Goal: Task Accomplishment & Management: Manage account settings

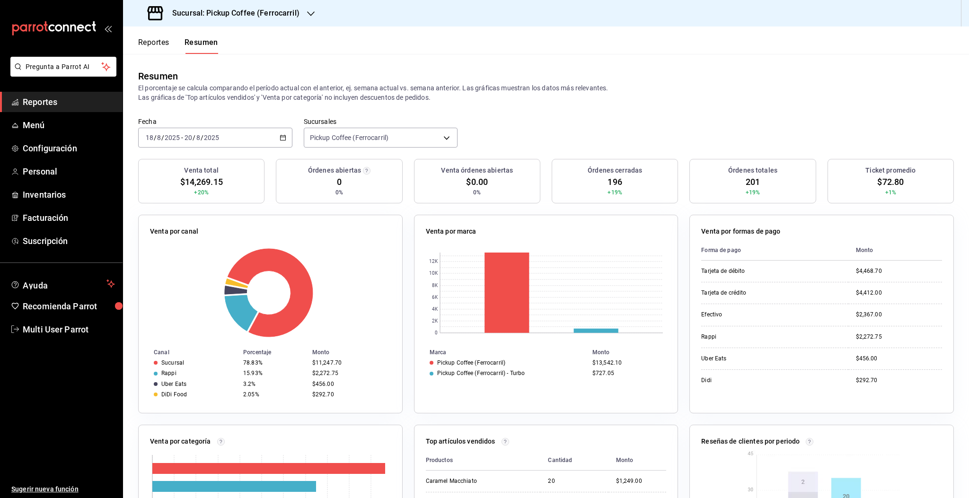
scroll to position [21, 0]
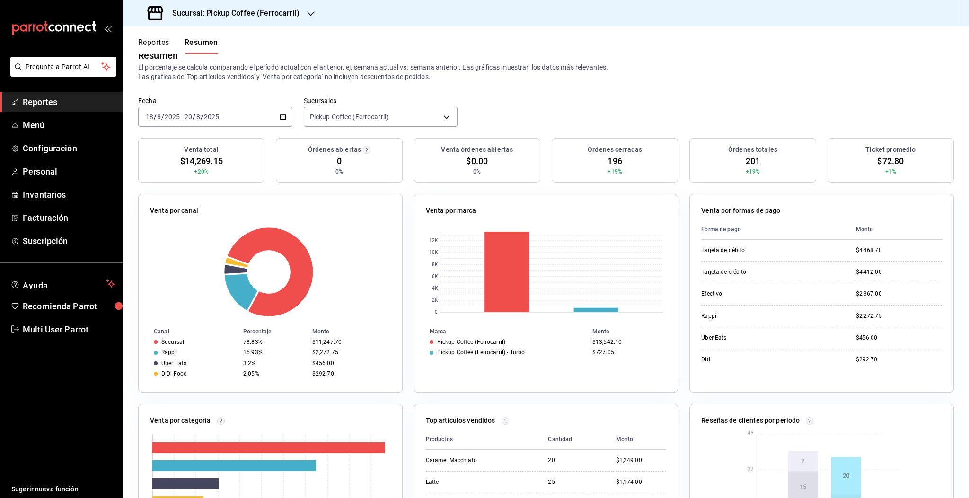
click at [203, 116] on input "2025" at bounding box center [211, 117] width 16 height 8
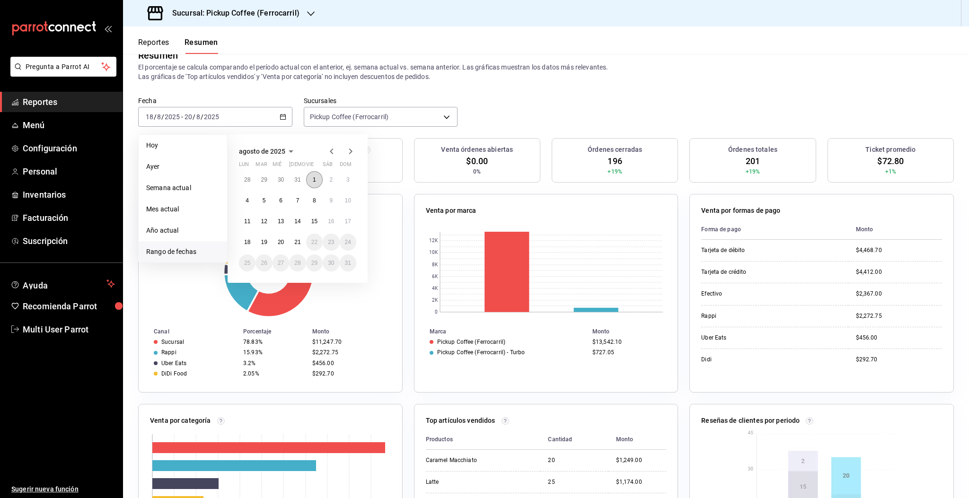
click at [311, 182] on button "1" at bounding box center [314, 179] width 17 height 17
click at [281, 244] on abbr "20" at bounding box center [281, 242] width 6 height 7
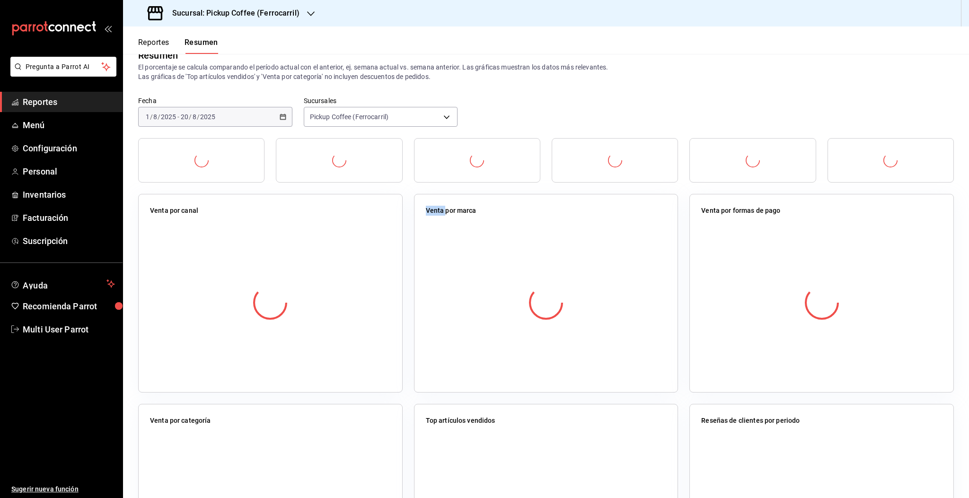
click at [281, 244] on div at bounding box center [270, 303] width 241 height 167
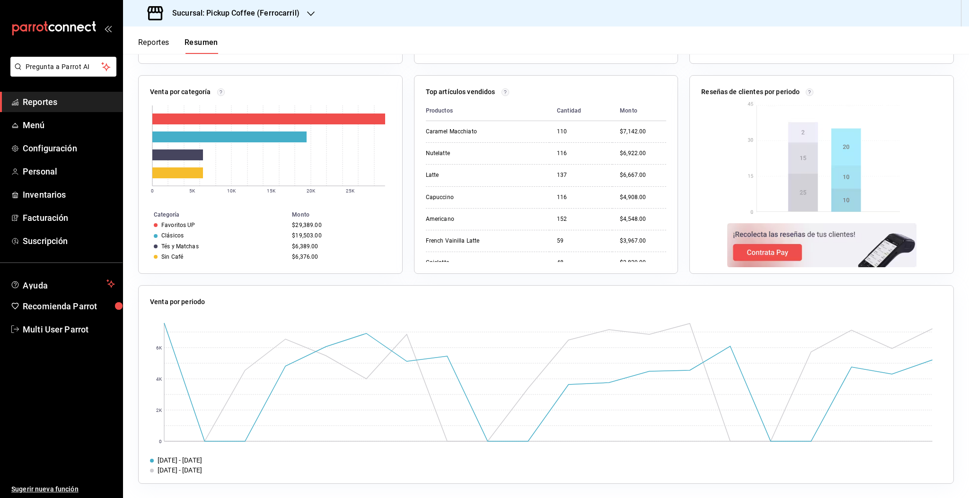
scroll to position [0, 0]
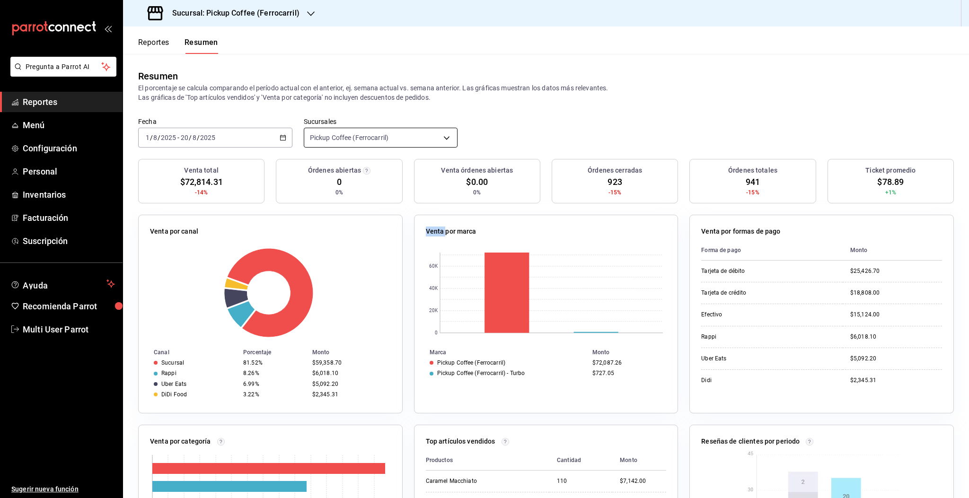
click at [370, 138] on body "Pregunta a Parrot AI Reportes Menú Configuración Personal Inventarios Facturaci…" at bounding box center [484, 249] width 969 height 498
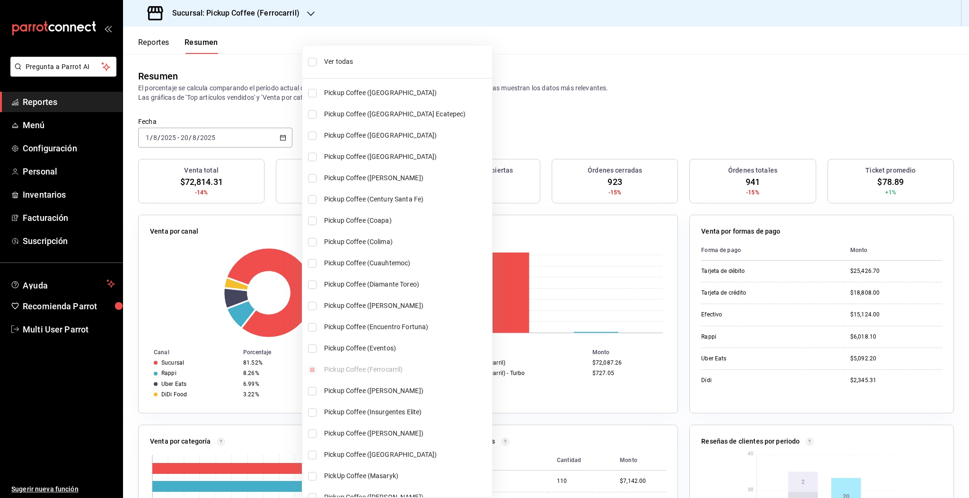
click at [246, 136] on div at bounding box center [484, 249] width 969 height 498
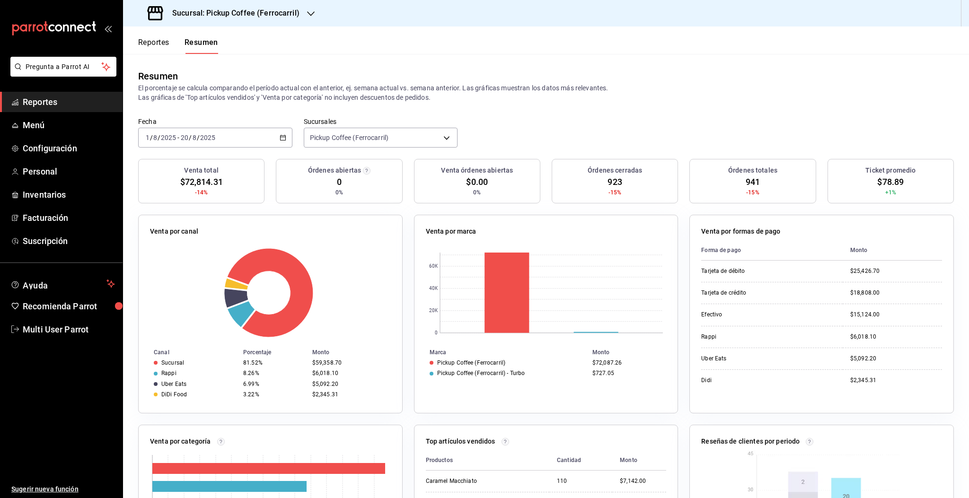
click at [246, 136] on div "2025-08-01 1 / 8 / 2025 - 2025-08-20 20 / 8 / 2025" at bounding box center [215, 138] width 154 height 20
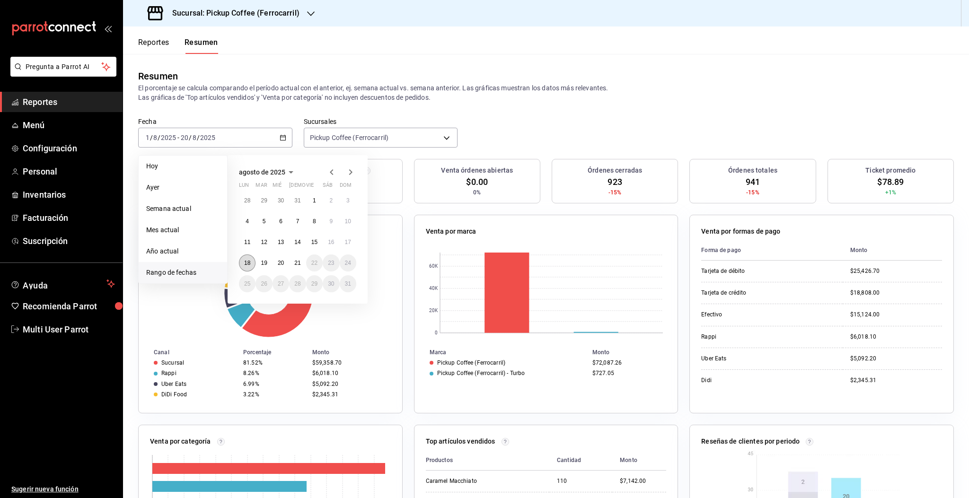
click at [250, 261] on abbr "18" at bounding box center [247, 263] width 6 height 7
click at [296, 267] on button "21" at bounding box center [297, 263] width 17 height 17
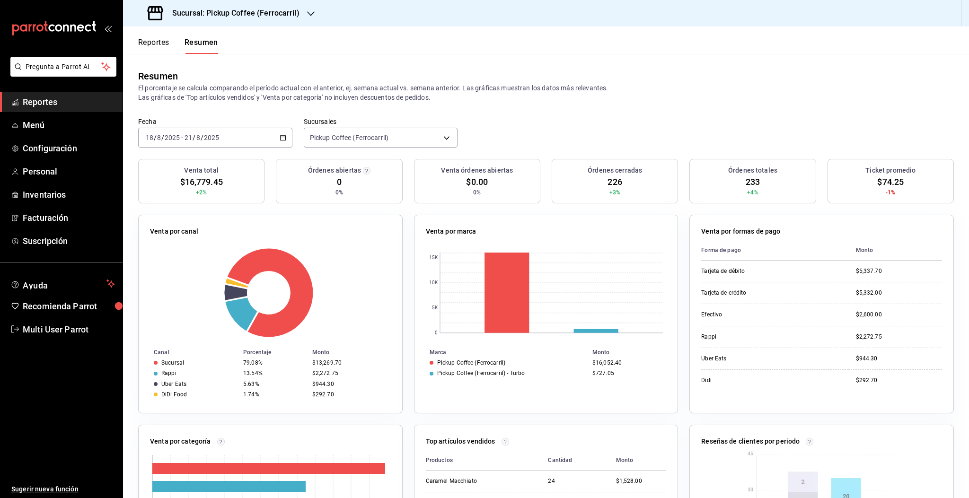
click at [252, 19] on div "Sucursal: Pickup Coffee (Ferrocarril)" at bounding box center [225, 13] width 188 height 26
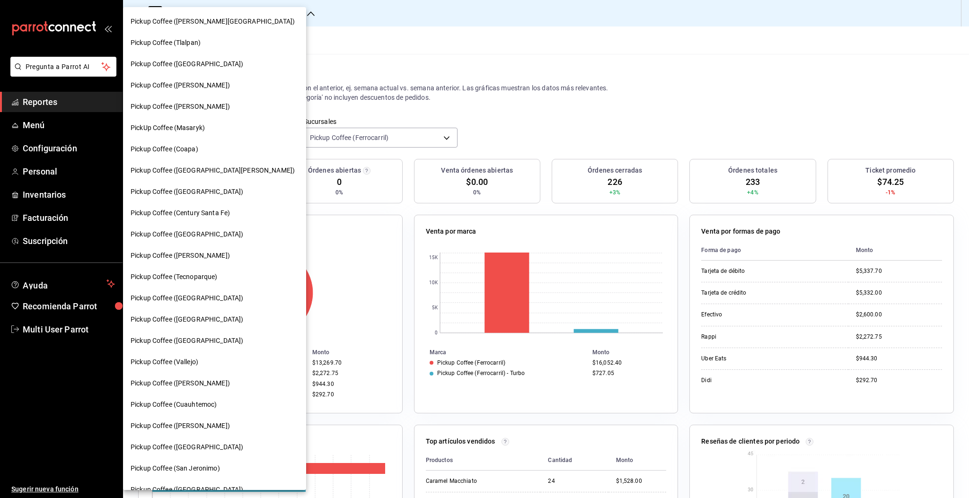
click at [494, 120] on div at bounding box center [484, 249] width 969 height 498
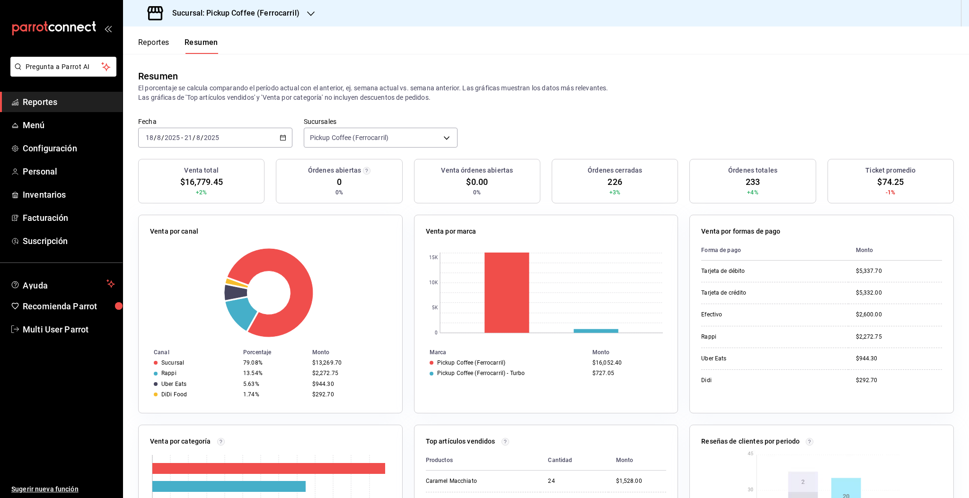
click at [259, 141] on div "2025-08-18 18 / 8 / 2025 - 2025-08-21 21 / 8 / 2025" at bounding box center [215, 138] width 154 height 20
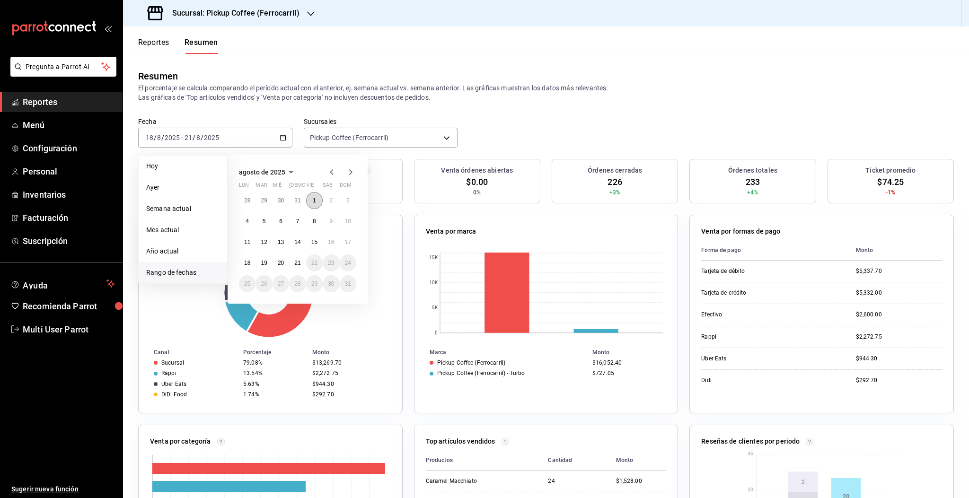
click at [314, 205] on button "1" at bounding box center [314, 200] width 17 height 17
click at [278, 266] on button "20" at bounding box center [281, 263] width 17 height 17
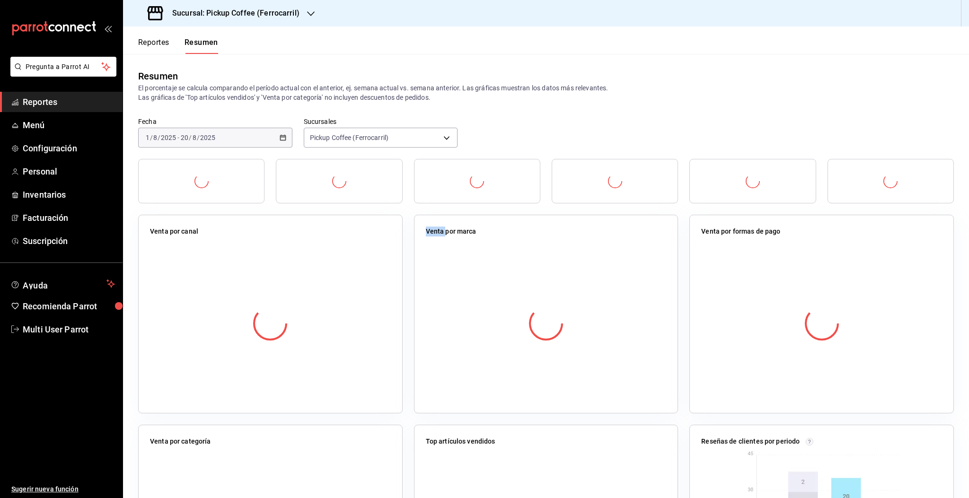
click at [278, 266] on div at bounding box center [270, 323] width 241 height 167
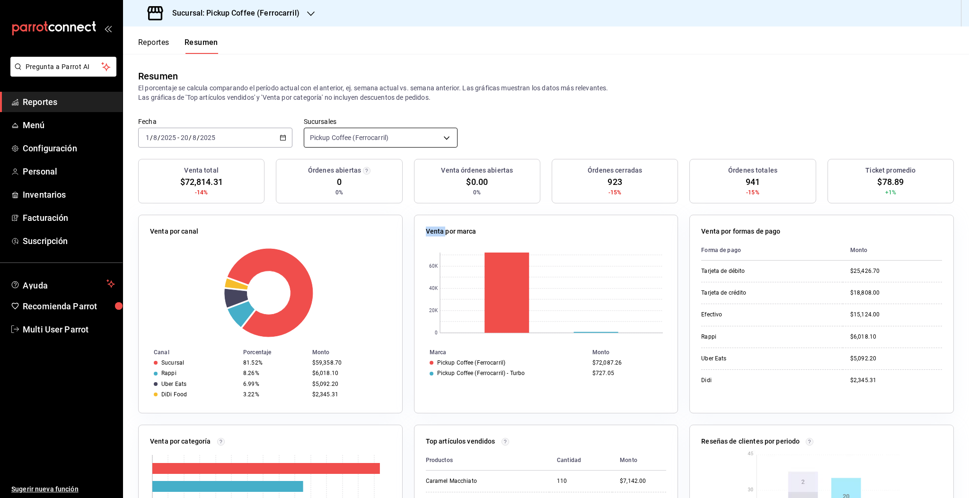
click at [343, 139] on body "Pregunta a Parrot AI Reportes Menú Configuración Personal Inventarios Facturaci…" at bounding box center [484, 249] width 969 height 498
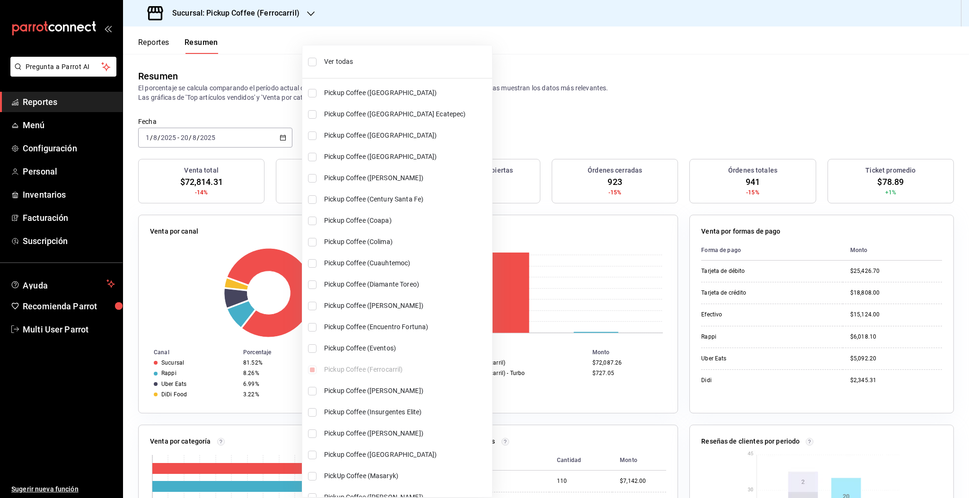
click at [309, 63] on input "checkbox" at bounding box center [312, 62] width 9 height 9
checkbox input "true"
type input "[object Object],[object Object],[object Object],[object Object],[object Object]…"
checkbox input "true"
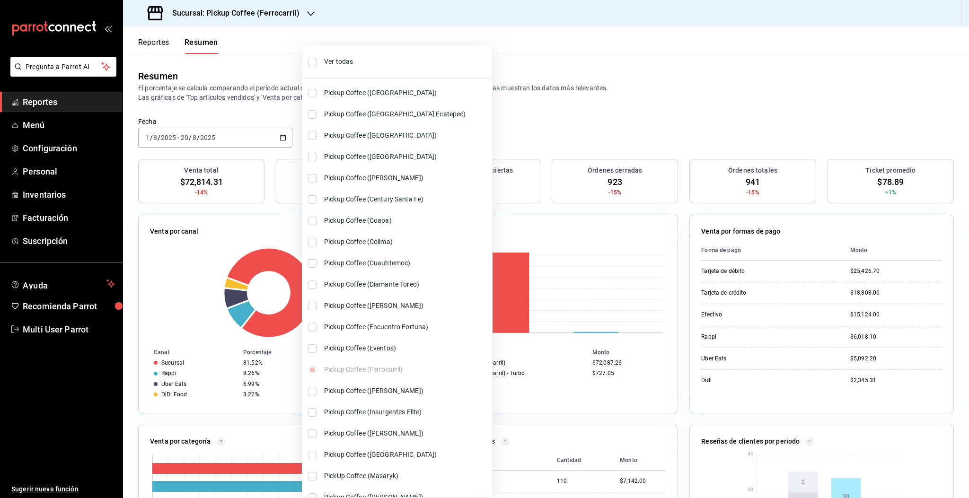
checkbox input "true"
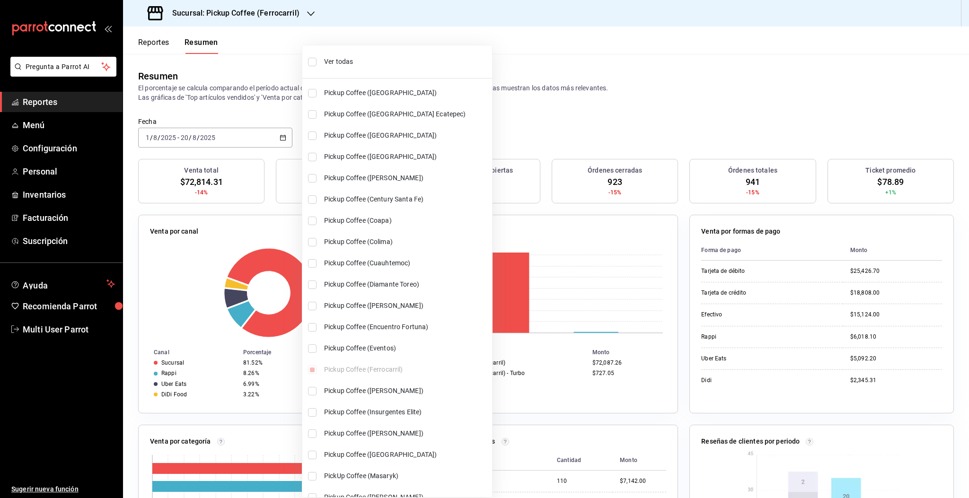
checkbox input "true"
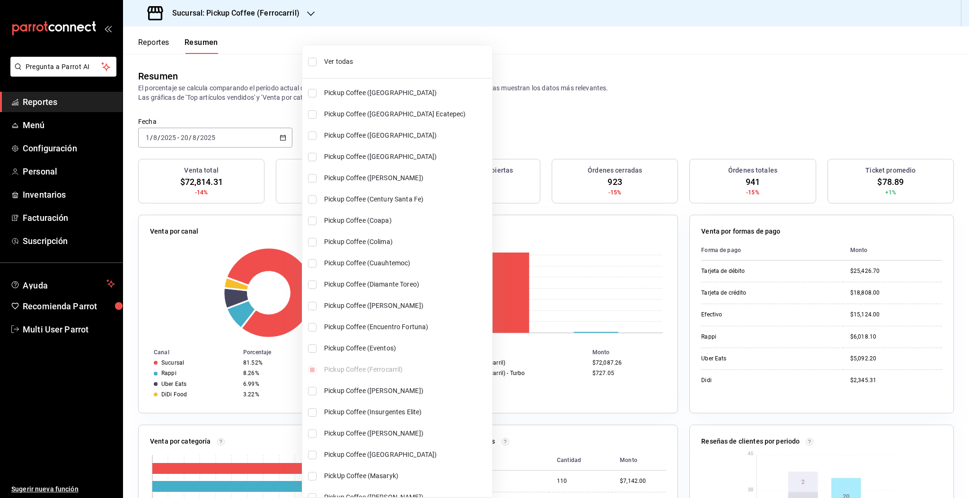
checkbox input "true"
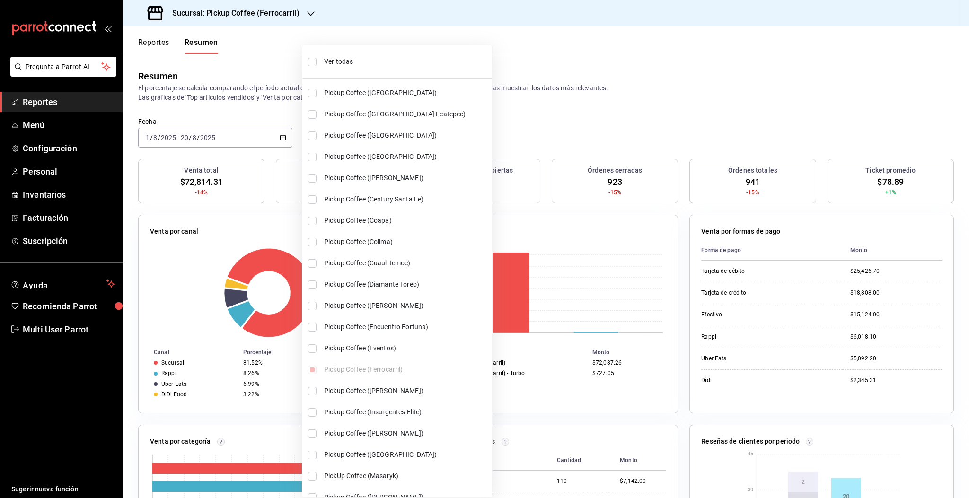
checkbox input "true"
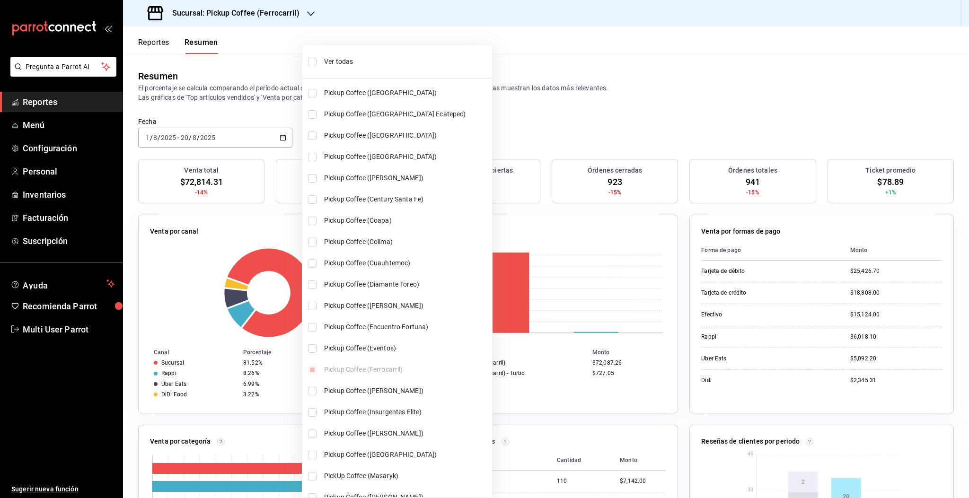
checkbox input "true"
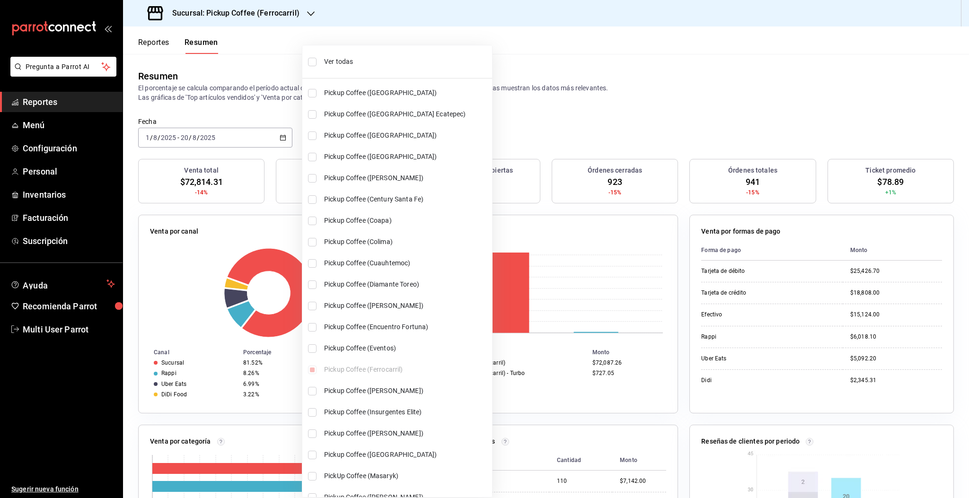
checkbox input "true"
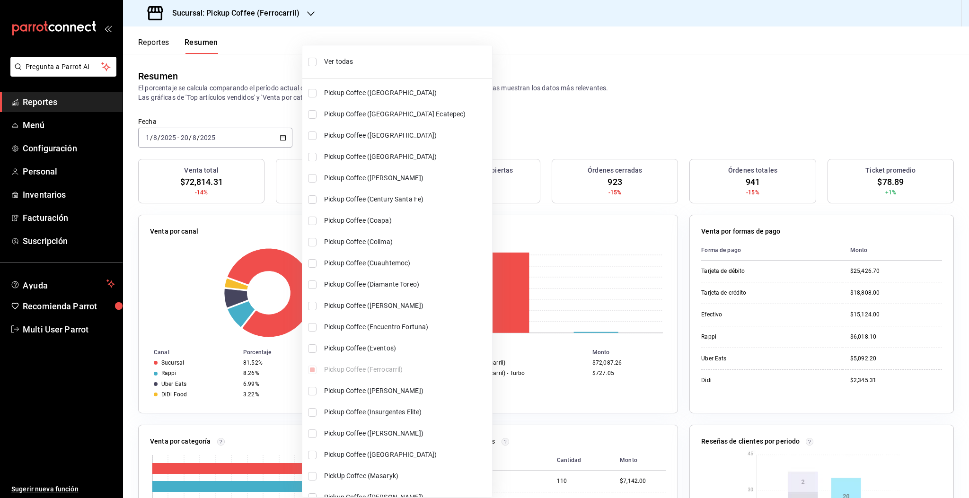
checkbox input "true"
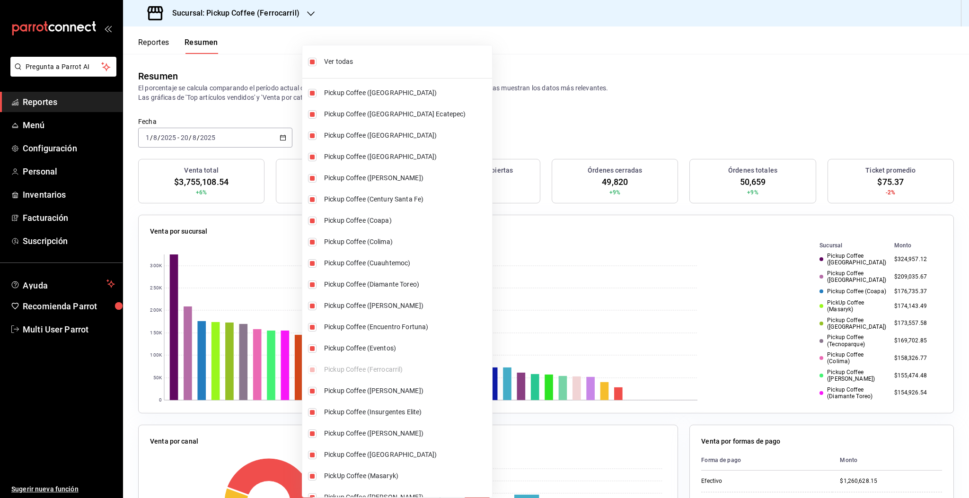
click at [536, 118] on div at bounding box center [484, 249] width 969 height 498
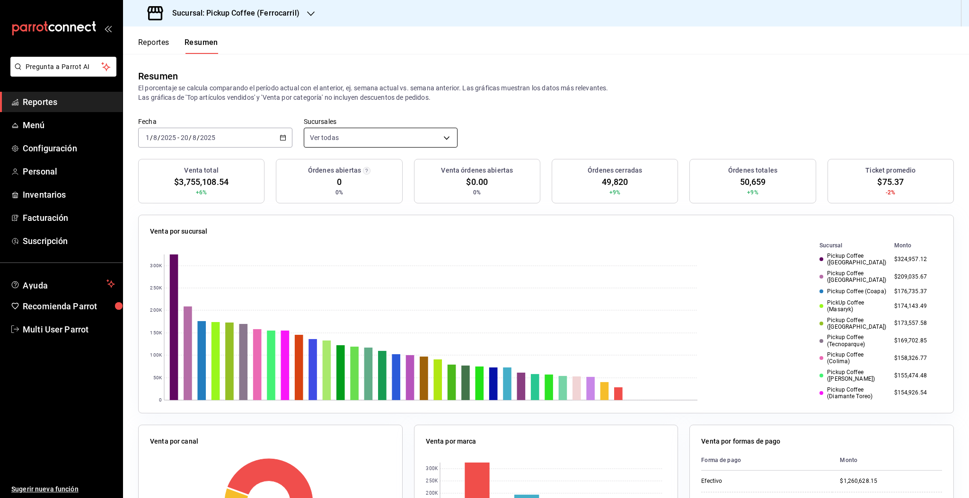
click at [376, 139] on body "Pregunta a Parrot AI Reportes Menú Configuración Personal Inventarios Facturaci…" at bounding box center [484, 249] width 969 height 498
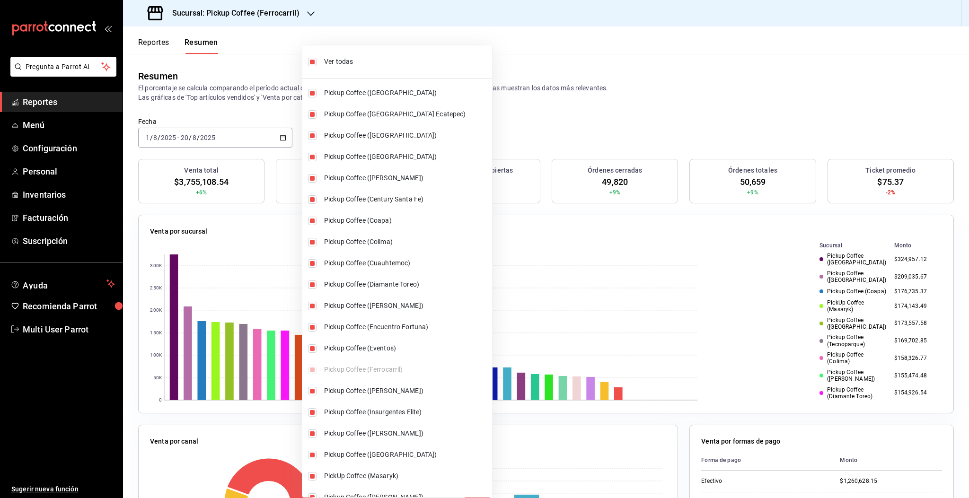
click at [312, 65] on input "checkbox" at bounding box center [312, 62] width 9 height 9
checkbox input "false"
type input "[object Object]"
checkbox input "false"
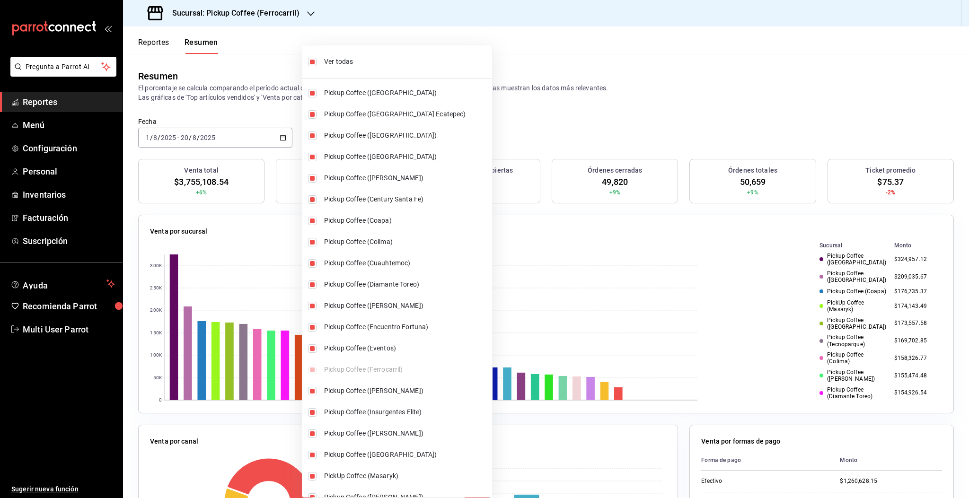
checkbox input "false"
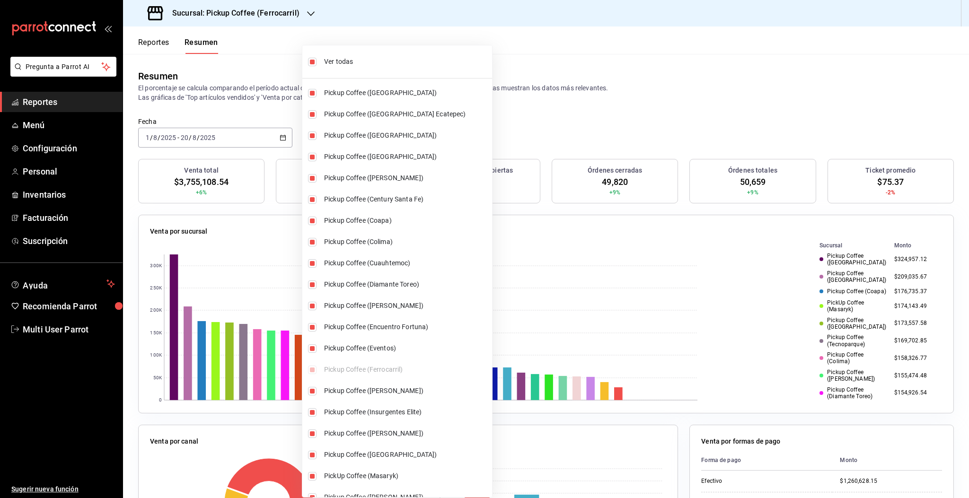
checkbox input "false"
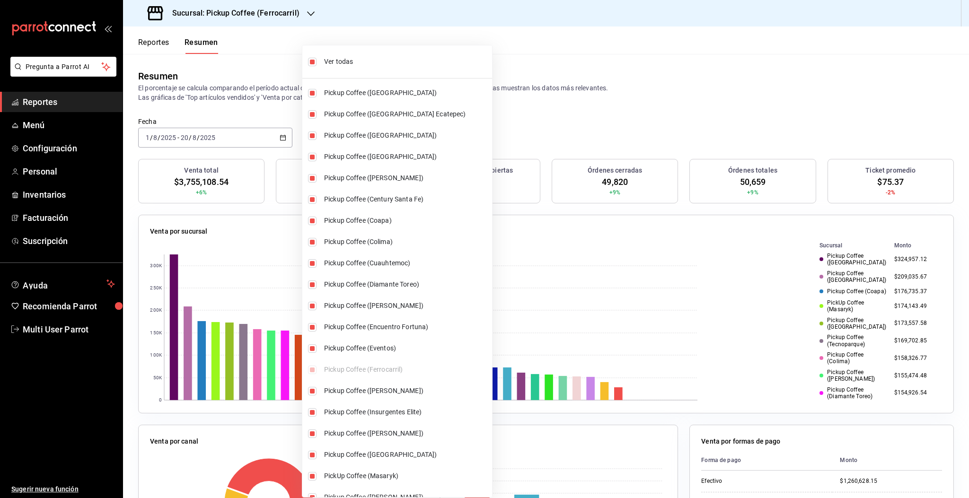
checkbox input "false"
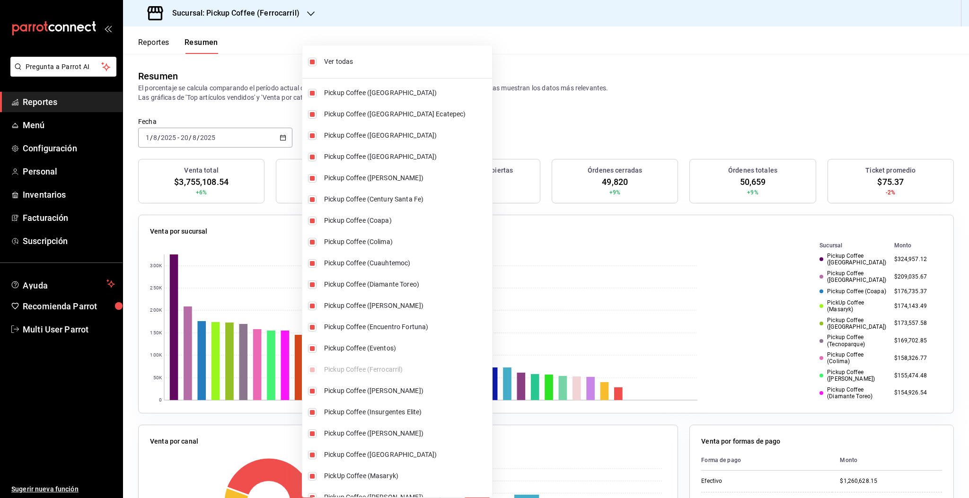
checkbox input "false"
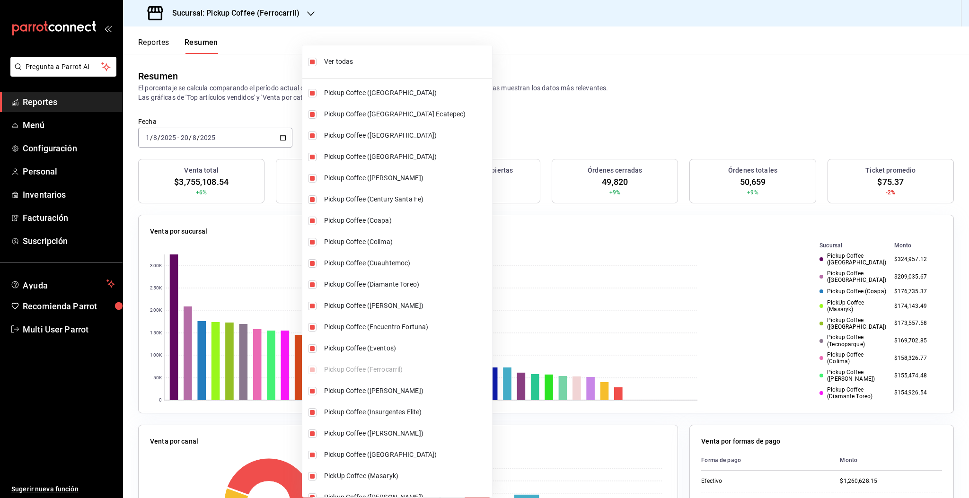
checkbox input "false"
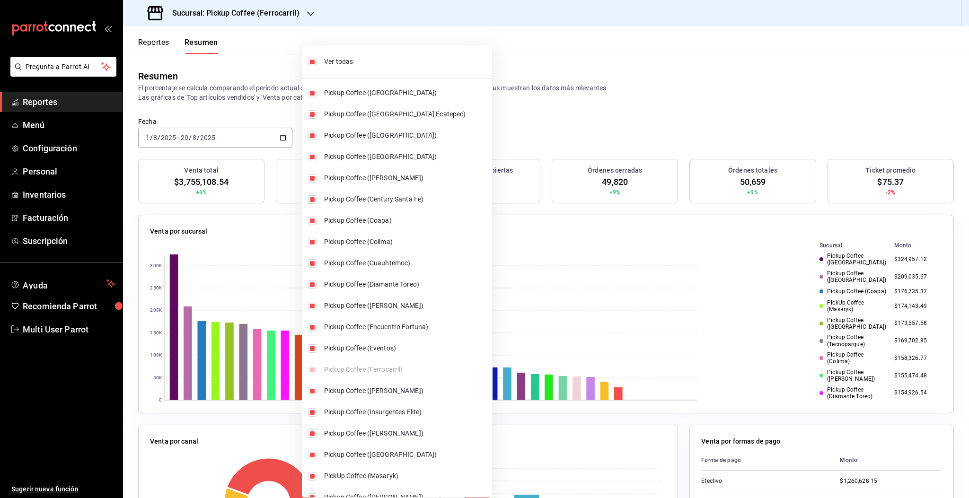
checkbox input "false"
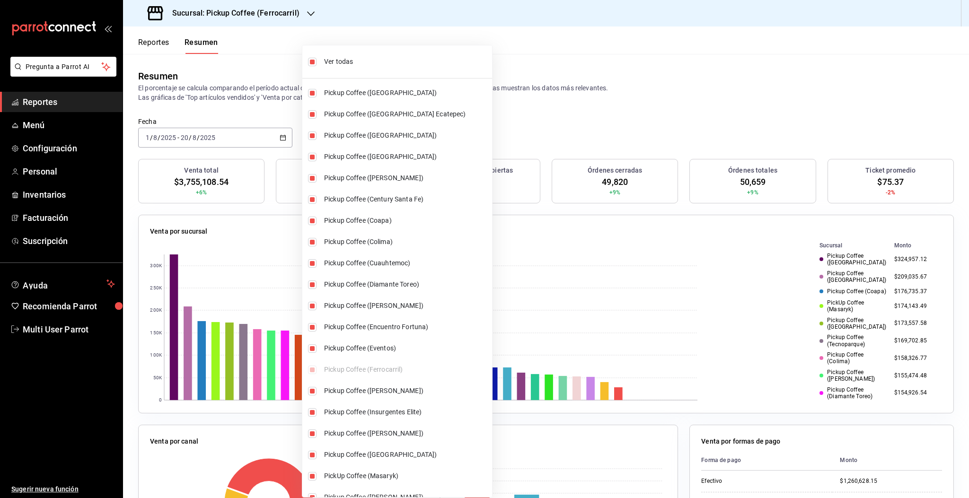
checkbox input "false"
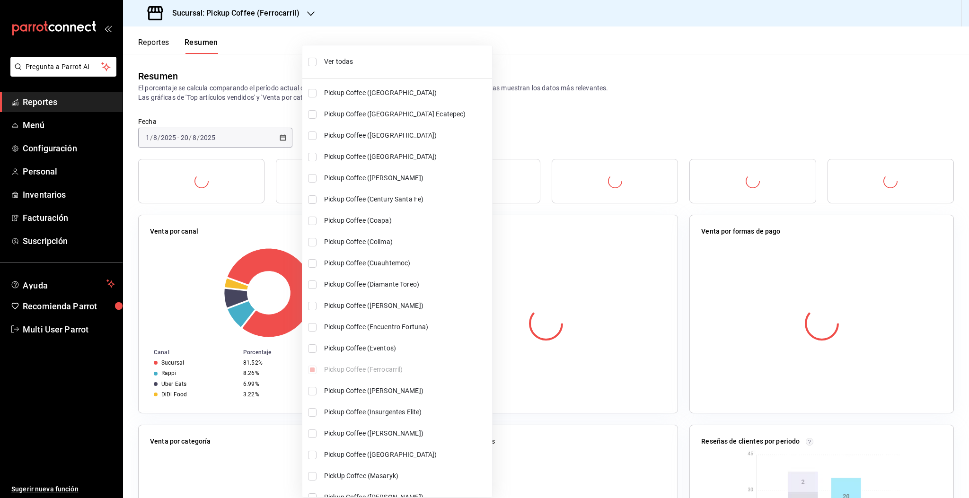
click at [321, 114] on li "Pickup Coffee (Americas Ecatepec)" at bounding box center [397, 114] width 190 height 21
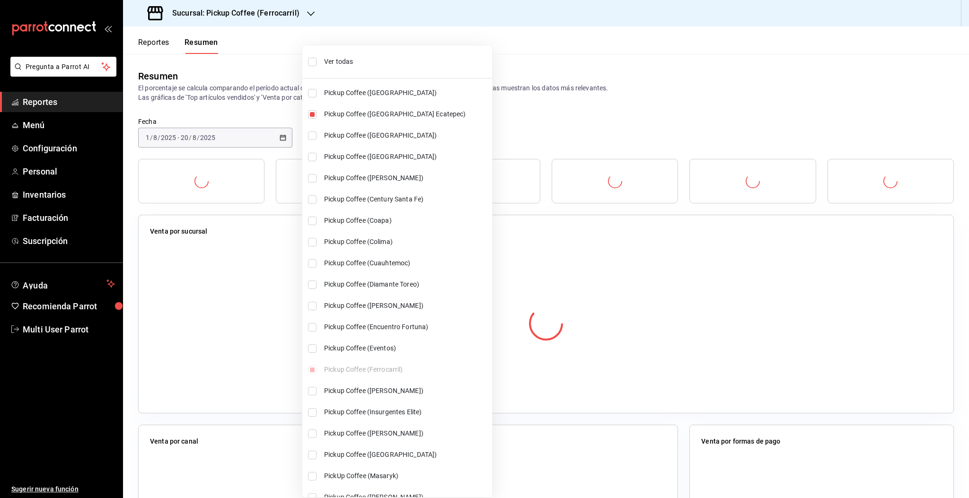
type input "[object Object],[object Object]"
checkbox input "true"
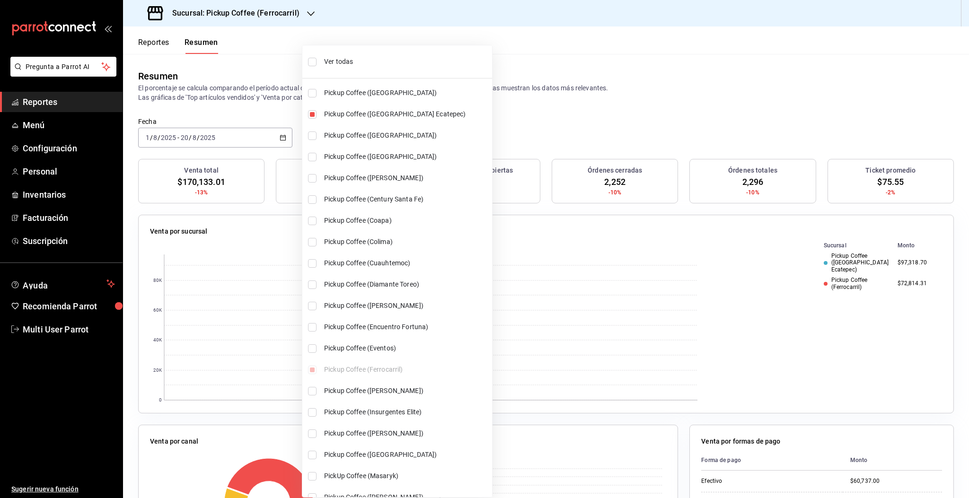
click at [322, 140] on li "Pickup Coffee (Aragon)" at bounding box center [397, 135] width 190 height 21
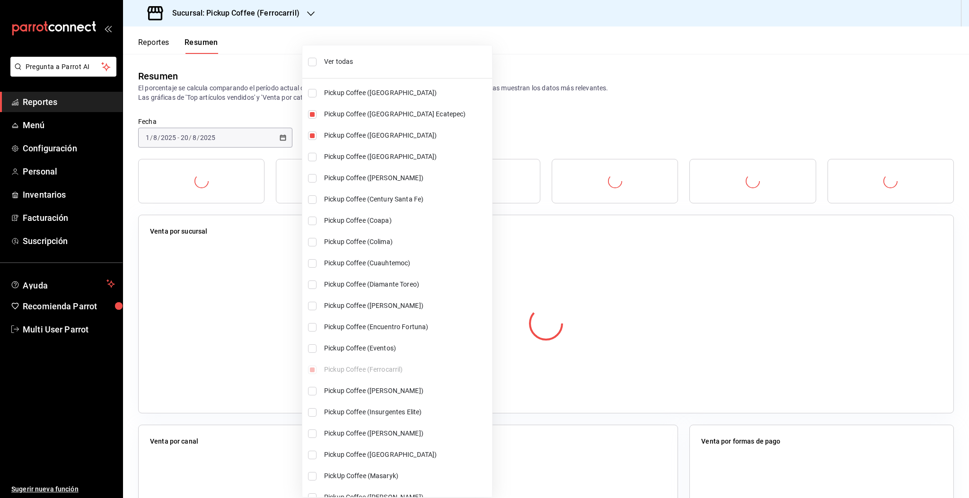
type input "[object Object],[object Object],[object Object]"
checkbox input "true"
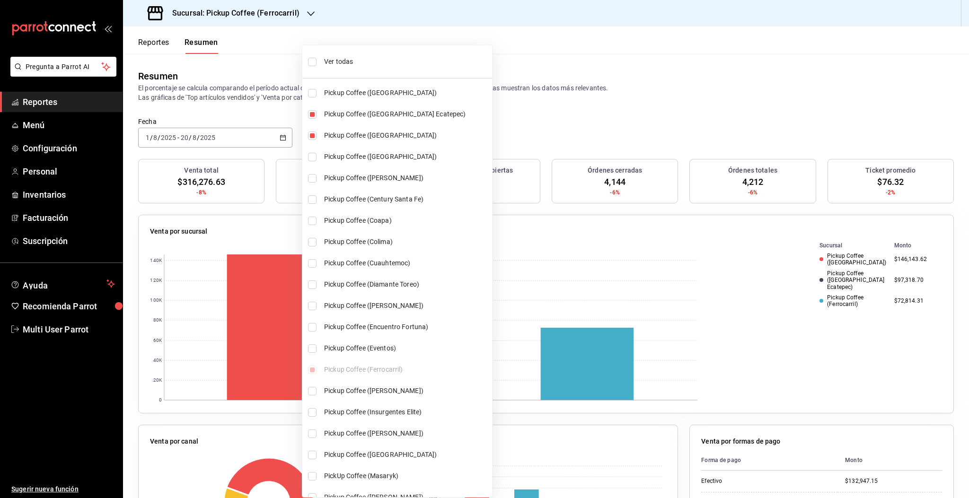
click at [319, 179] on li "Pickup Coffee (Campos Eliseos)" at bounding box center [397, 177] width 190 height 21
type input "[object Object],[object Object],[object Object],[object Object]"
checkbox input "true"
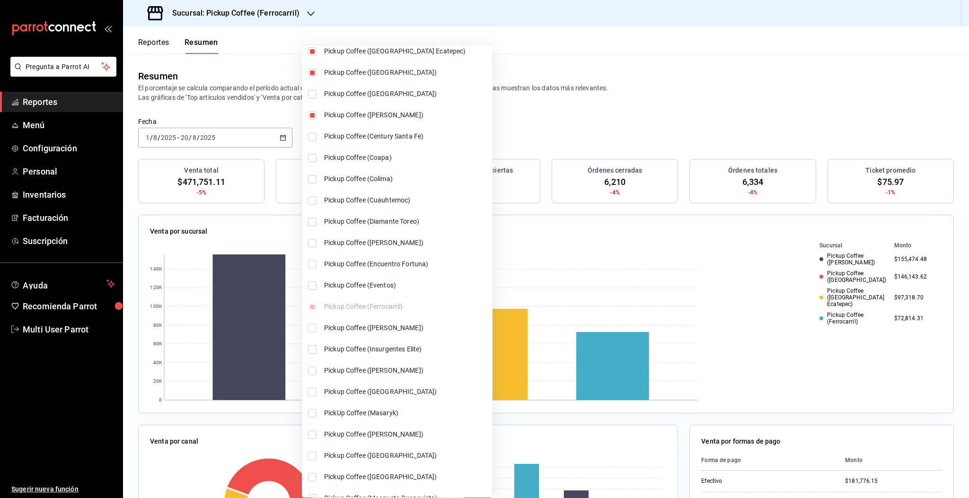
scroll to position [126, 0]
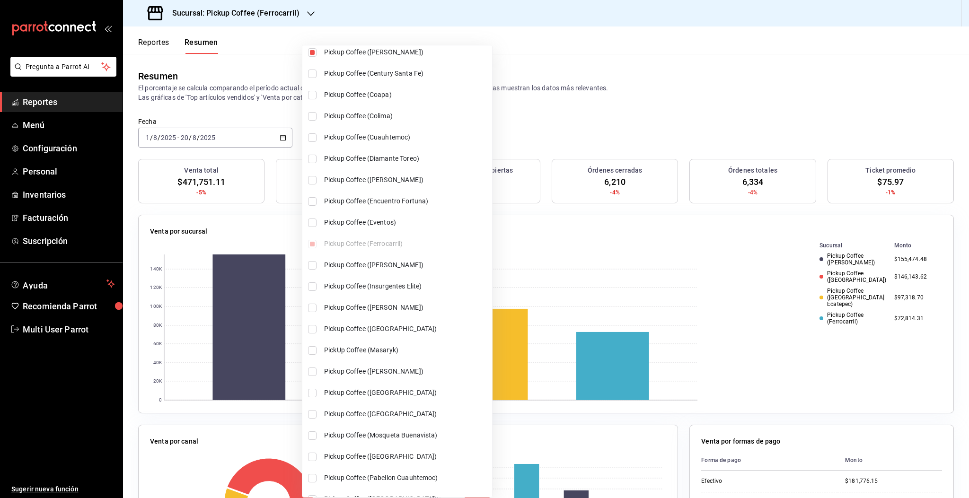
click at [361, 354] on span "PickUp Coffee (Masaryk)" at bounding box center [406, 350] width 164 height 10
type input "[object Object],[object Object],[object Object],[object Object],[object Object]"
checkbox input "true"
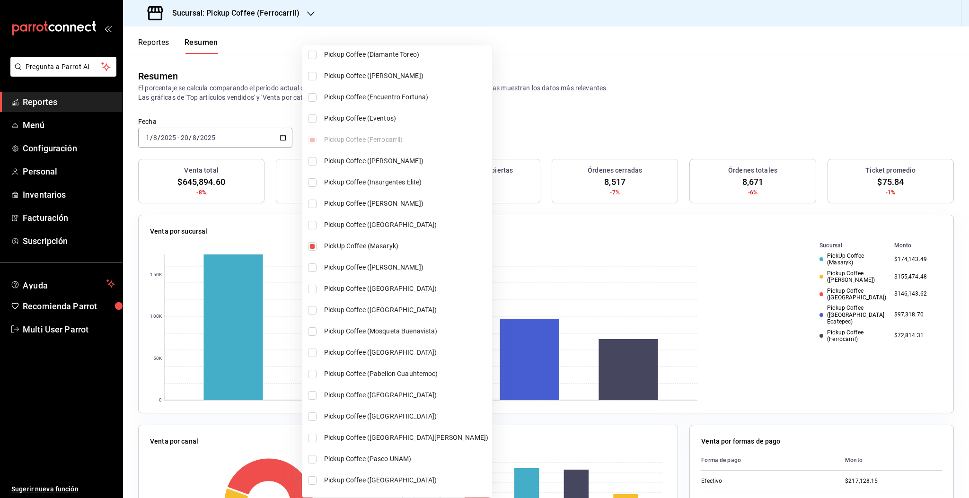
scroll to position [252, 0]
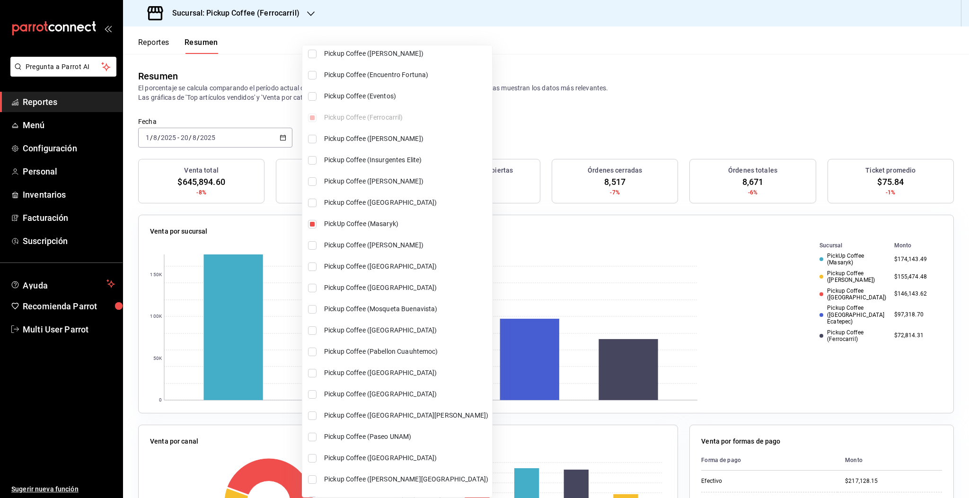
click at [643, 95] on div at bounding box center [484, 249] width 969 height 498
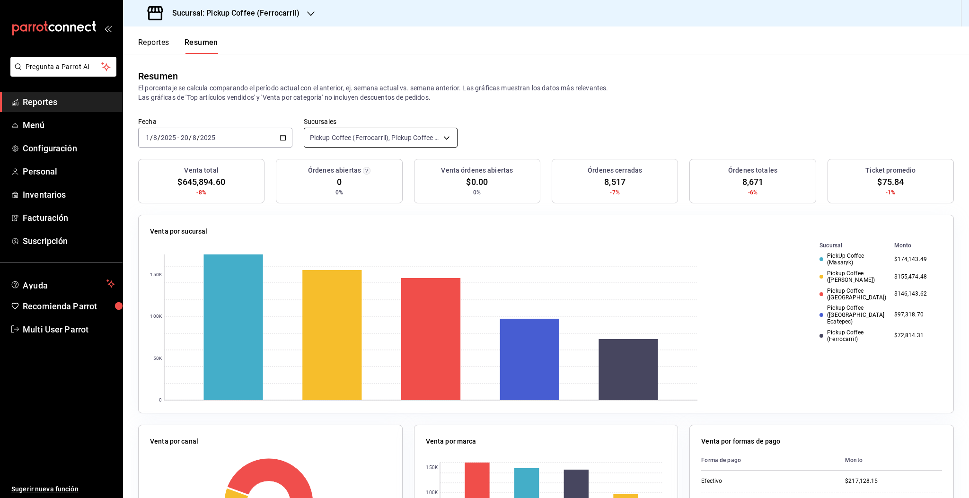
click at [367, 133] on body "Pregunta a Parrot AI Reportes Menú Configuración Personal Inventarios Facturaci…" at bounding box center [484, 249] width 969 height 498
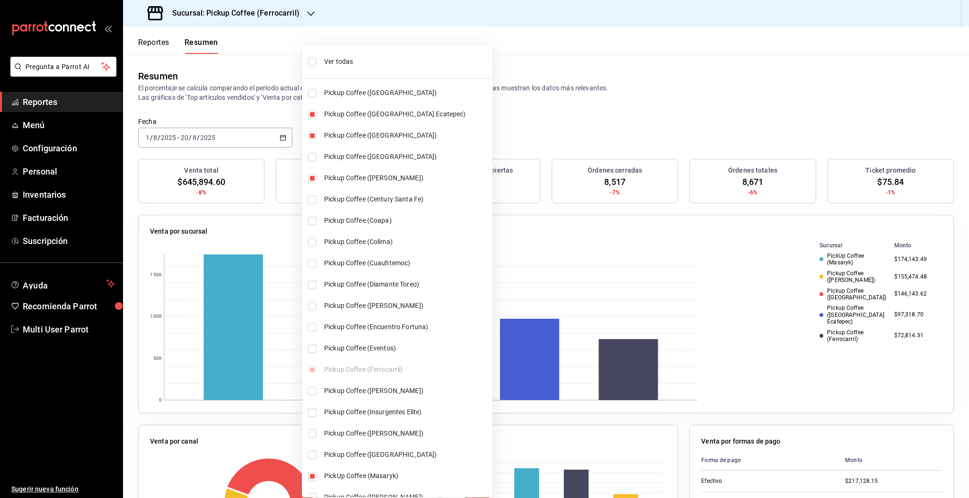
click at [318, 90] on li "Pickup Coffee (Alamedas)" at bounding box center [397, 92] width 190 height 21
type input "[object Object],[object Object],[object Object],[object Object],[object Object]…"
checkbox input "true"
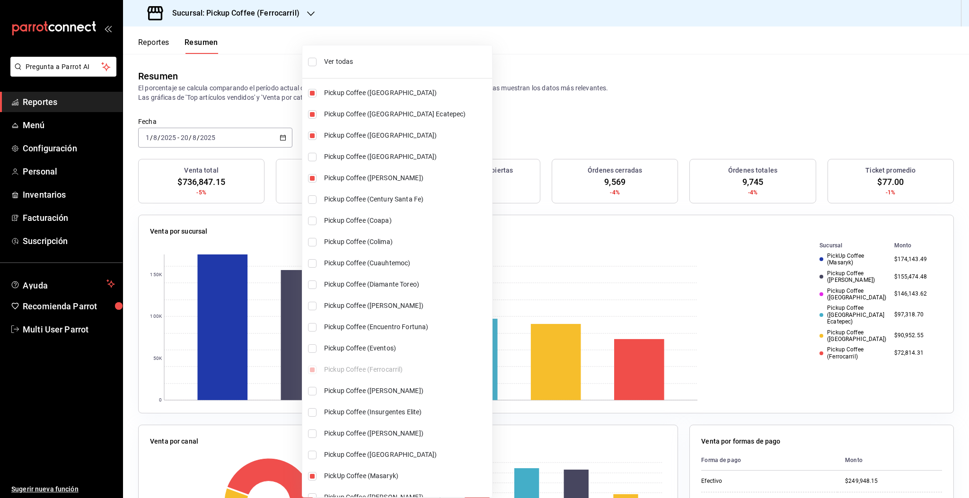
click at [316, 63] on input "checkbox" at bounding box center [312, 62] width 9 height 9
checkbox input "true"
type input "[object Object],[object Object],[object Object],[object Object],[object Object]…"
checkbox input "true"
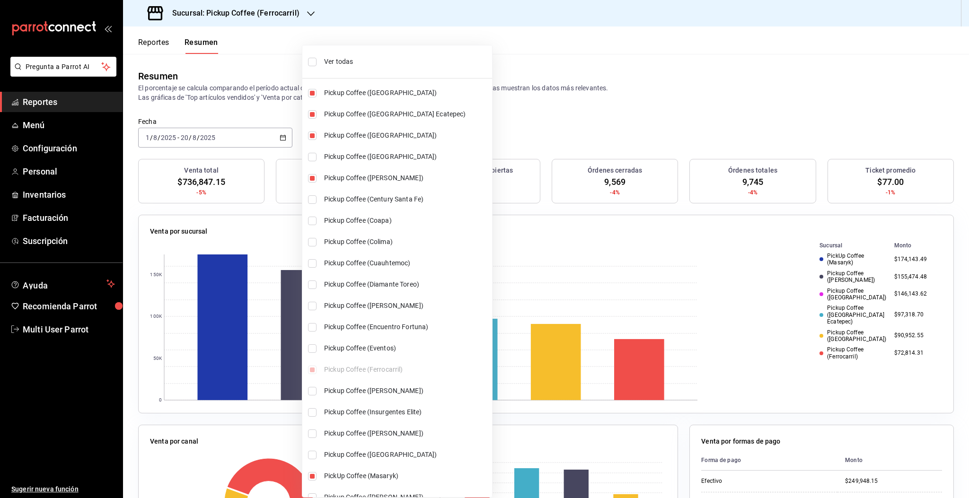
checkbox input "true"
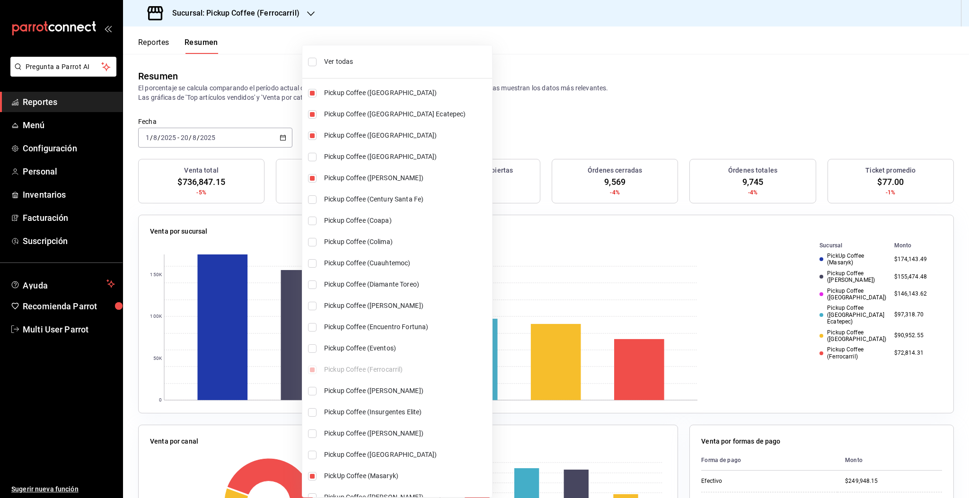
checkbox input "true"
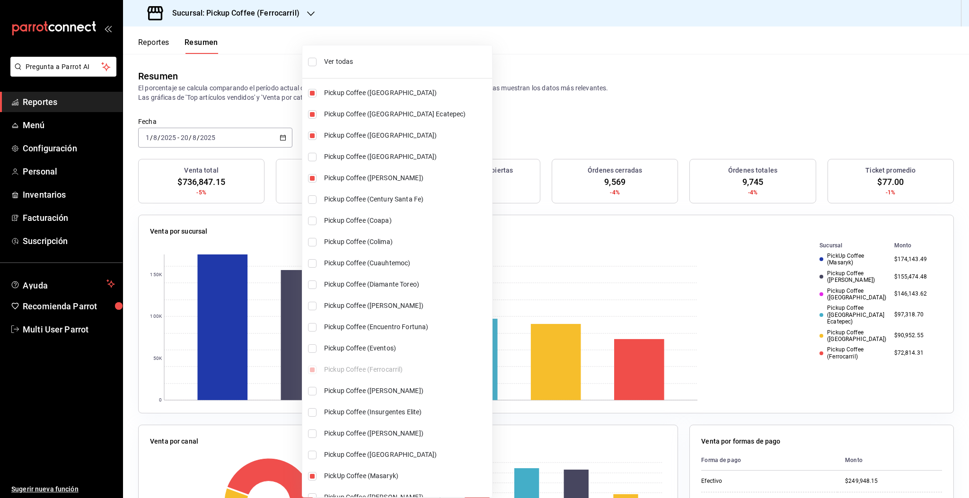
checkbox input "true"
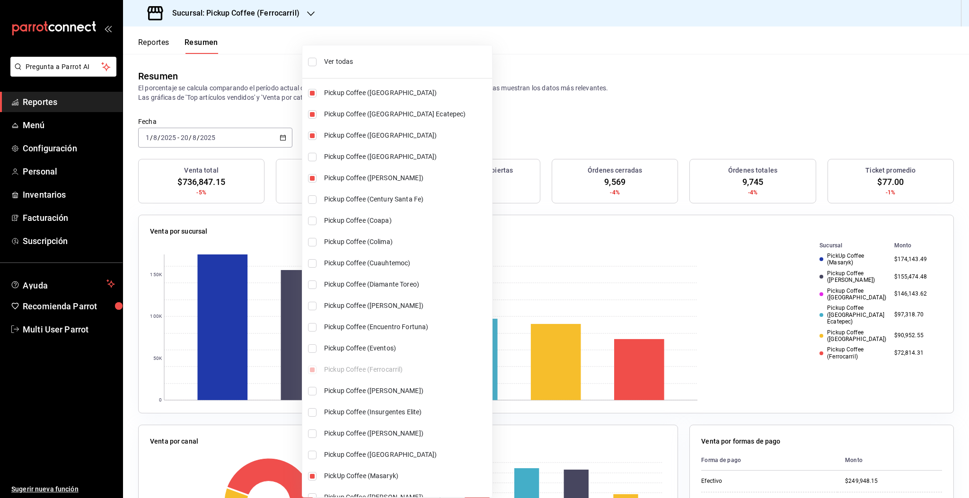
checkbox input "true"
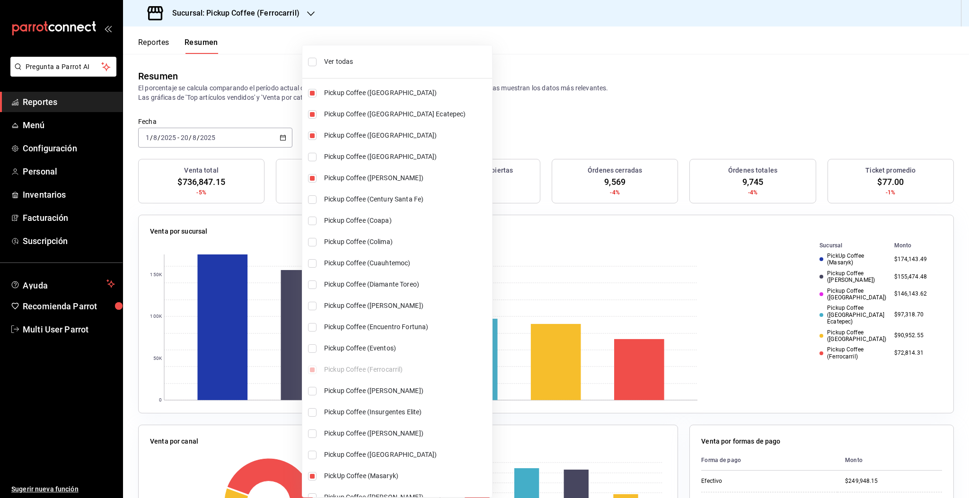
checkbox input "true"
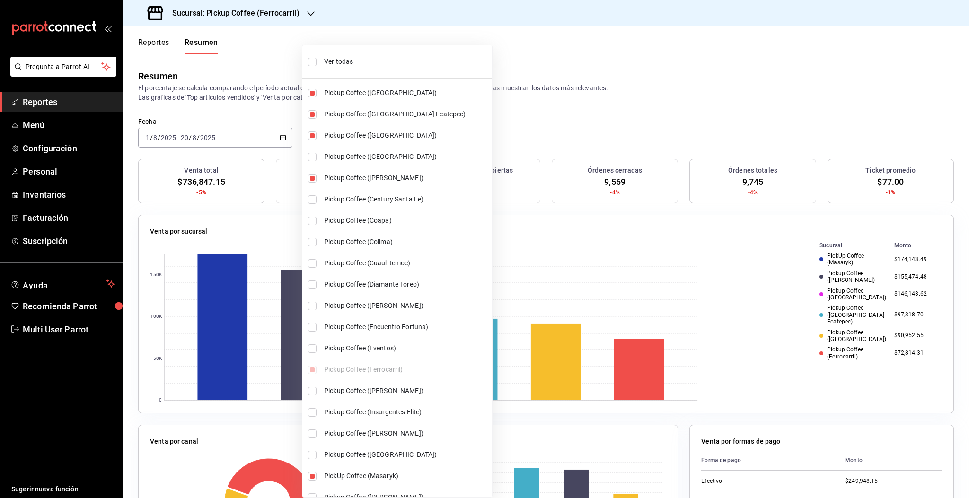
checkbox input "true"
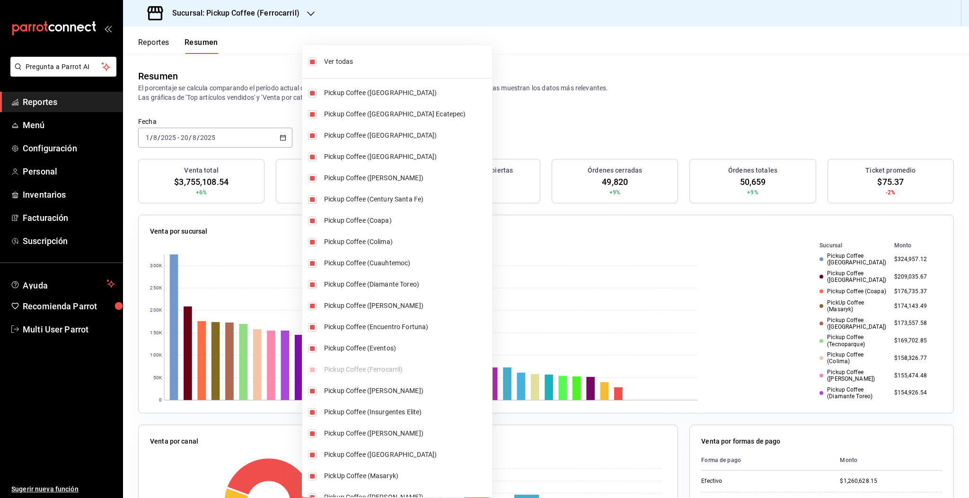
click at [656, 122] on div at bounding box center [484, 249] width 969 height 498
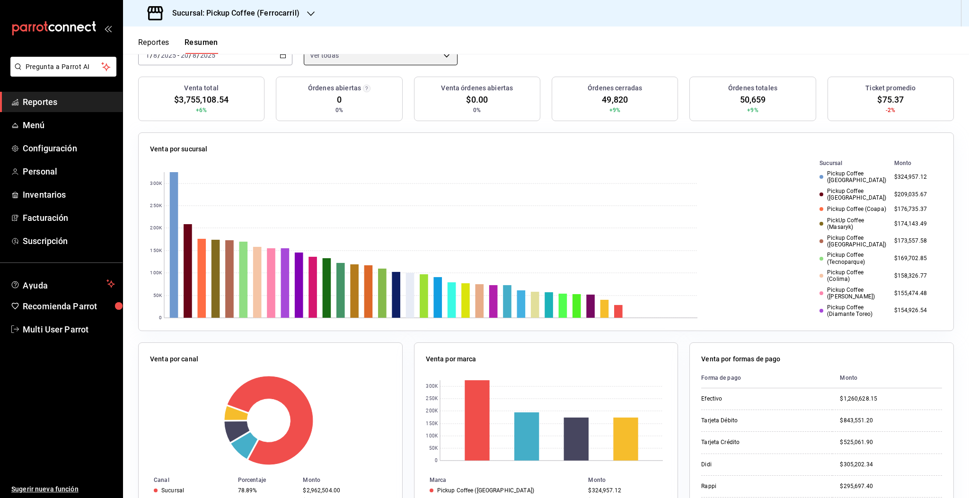
scroll to position [0, 0]
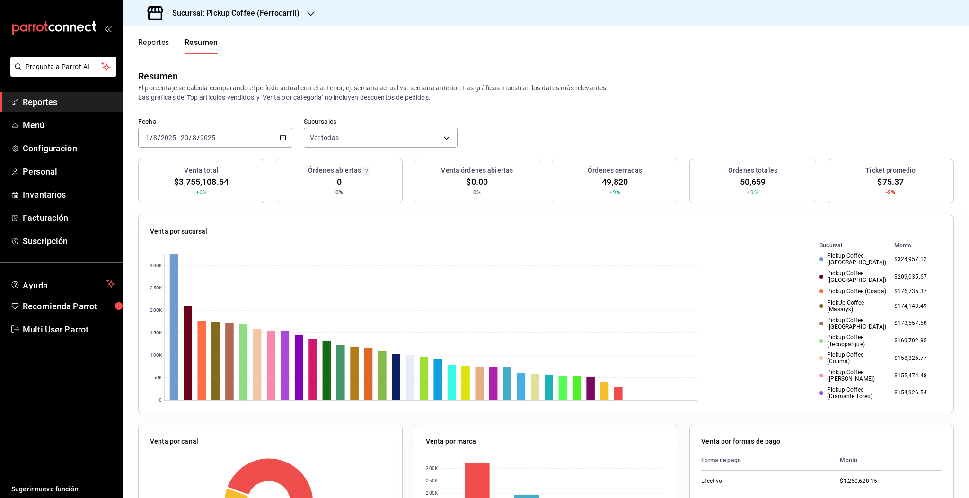
click at [259, 10] on h3 "Sucursal: Pickup Coffee (Ferrocarril)" at bounding box center [232, 13] width 135 height 11
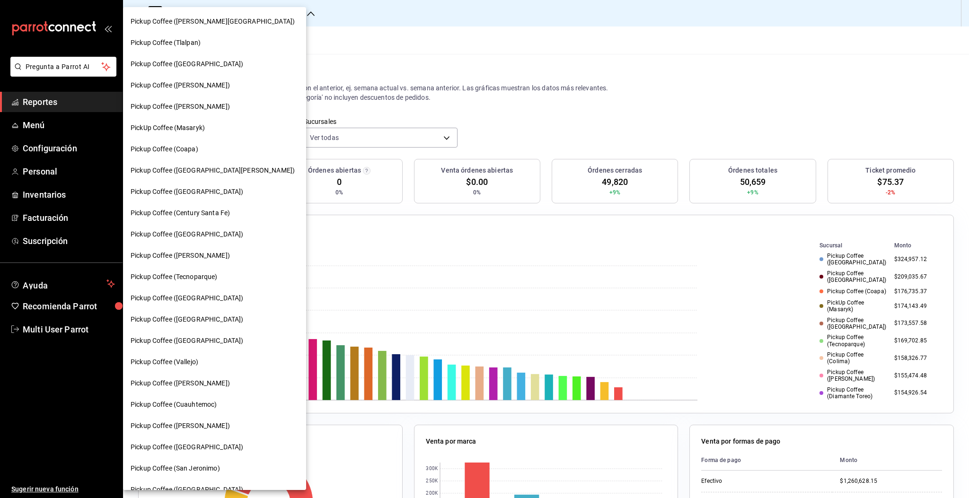
click at [193, 127] on span "PickUp Coffee (Masaryk)" at bounding box center [168, 128] width 74 height 10
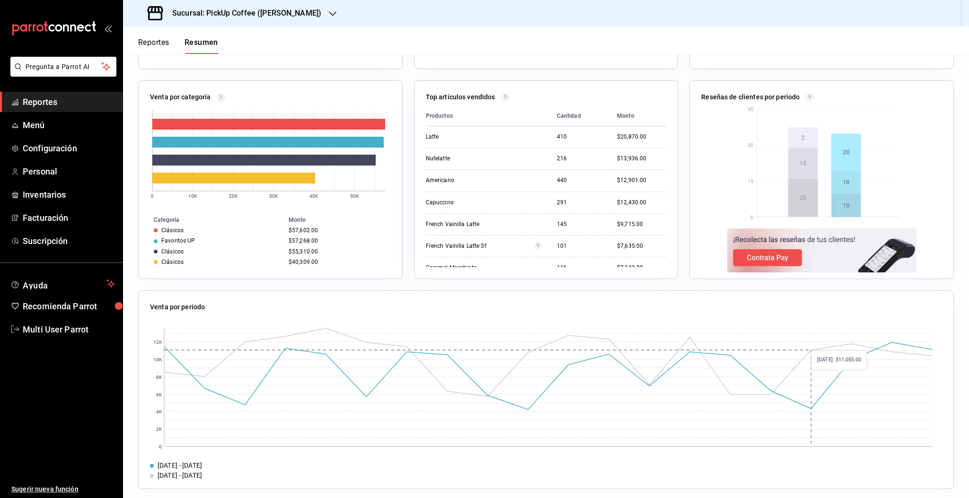
scroll to position [350, 0]
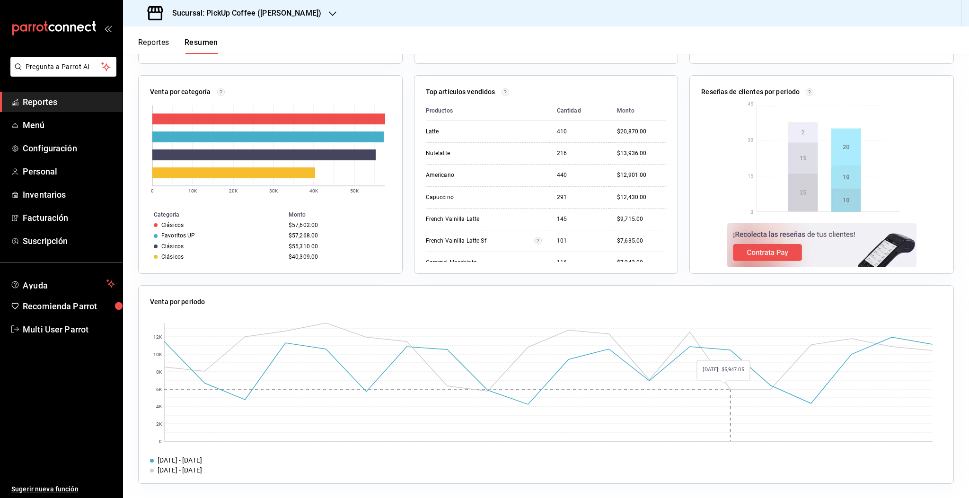
click at [690, 410] on rect at bounding box center [548, 382] width 768 height 118
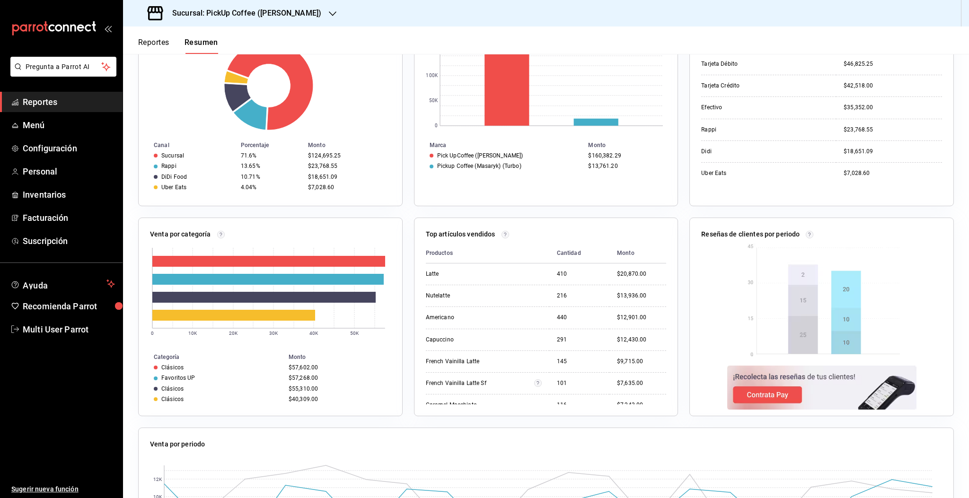
scroll to position [0, 0]
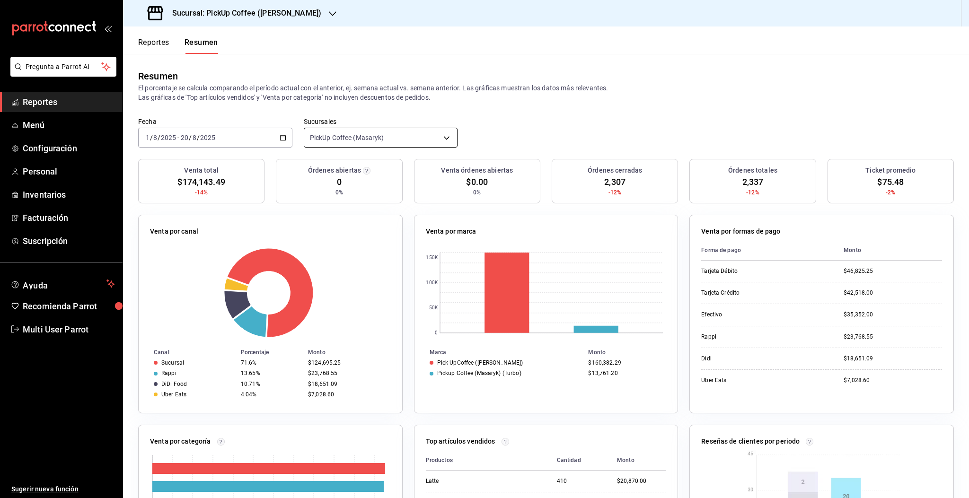
click at [346, 139] on body "Pregunta a Parrot AI Reportes Menú Configuración Personal Inventarios Facturaci…" at bounding box center [484, 249] width 969 height 498
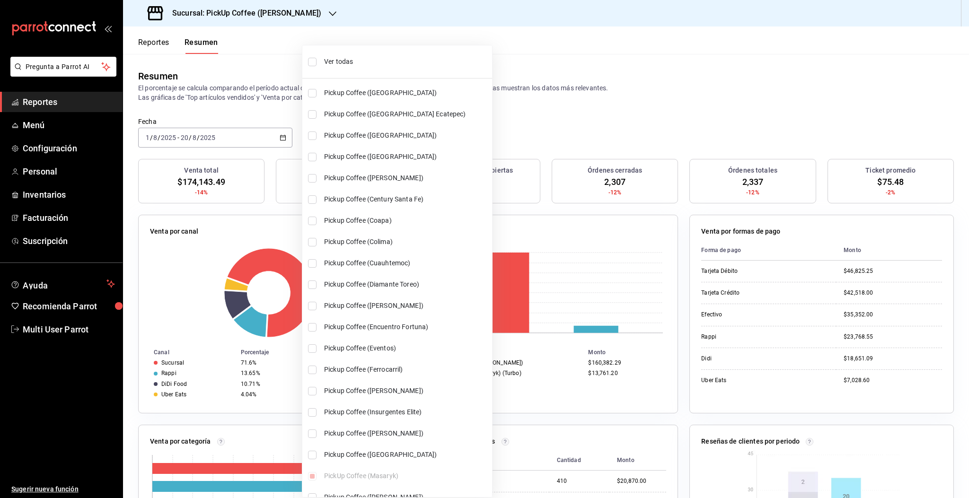
click at [413, 136] on span "Pickup Coffee (Aragon)" at bounding box center [406, 136] width 164 height 10
type input "[object Object],[object Object]"
checkbox input "true"
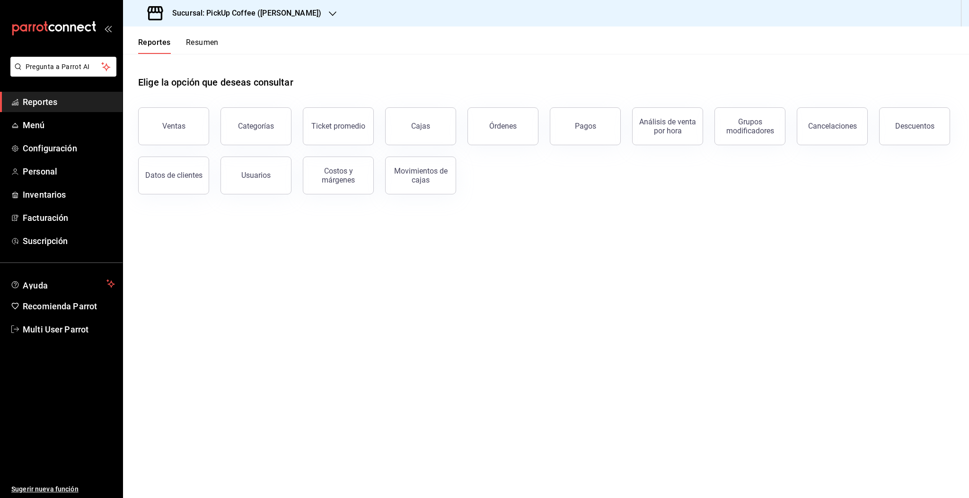
drag, startPoint x: 208, startPoint y: 47, endPoint x: 251, endPoint y: 68, distance: 48.5
click at [208, 47] on button "Resumen" at bounding box center [202, 46] width 33 height 16
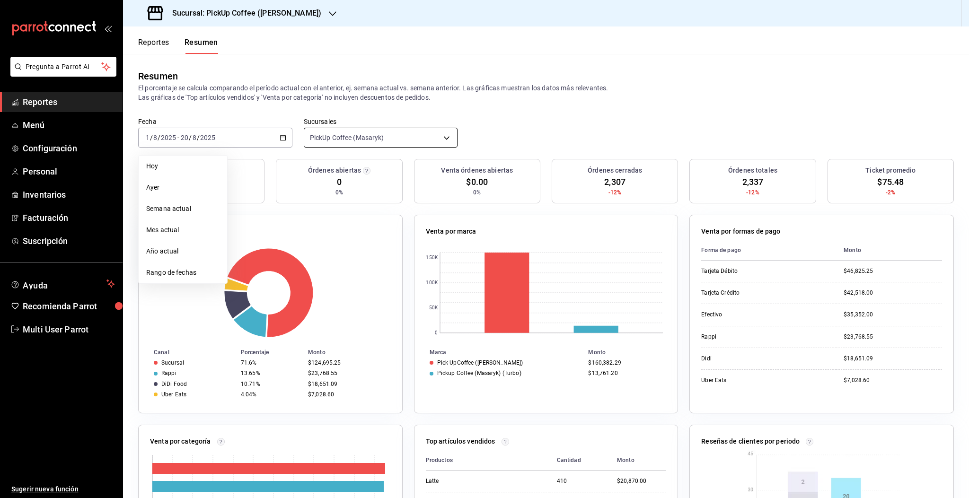
click at [380, 141] on body "Pregunta a Parrot AI Reportes Menú Configuración Personal Inventarios Facturaci…" at bounding box center [484, 249] width 969 height 498
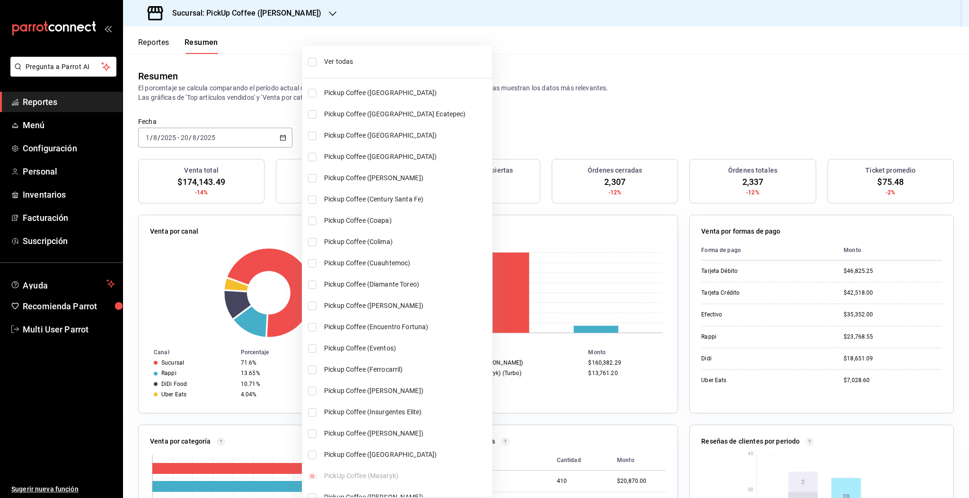
click at [313, 60] on input "checkbox" at bounding box center [312, 62] width 9 height 9
checkbox input "true"
type input "[object Object],[object Object],[object Object],[object Object],[object Object]…"
checkbox input "true"
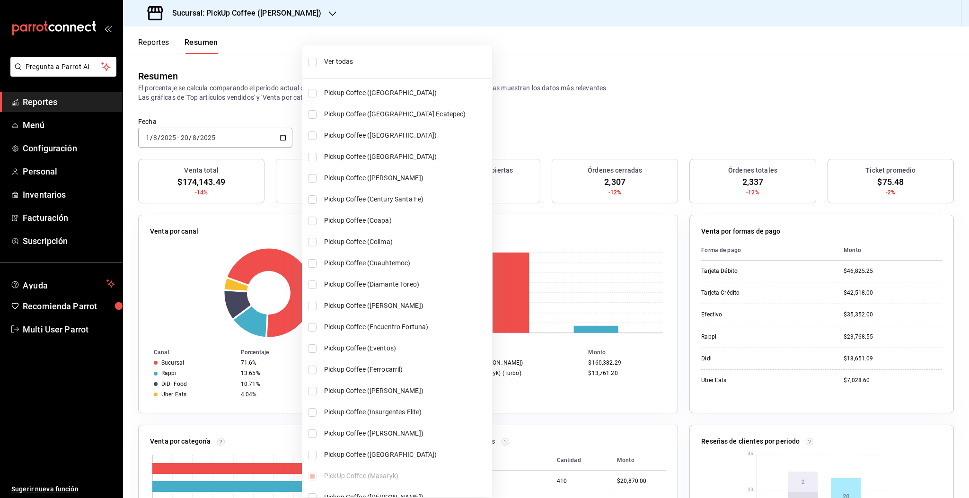
checkbox input "true"
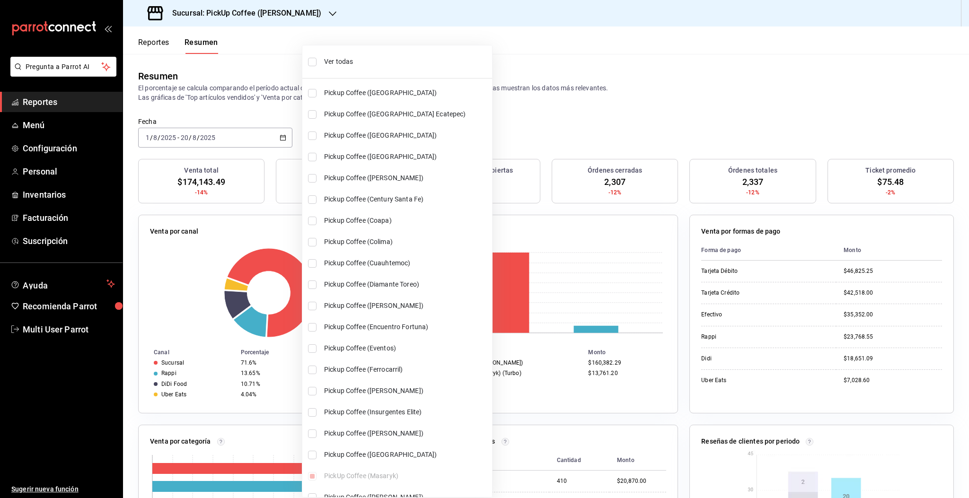
checkbox input "true"
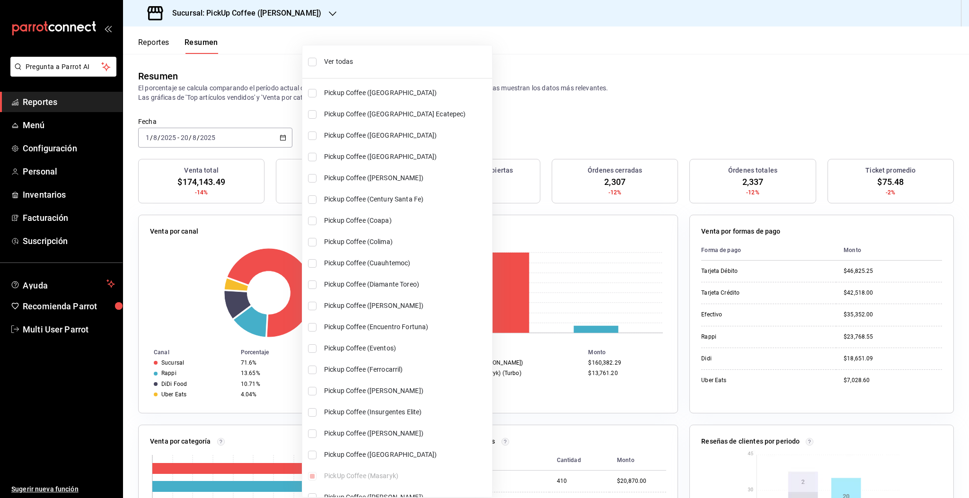
checkbox input "true"
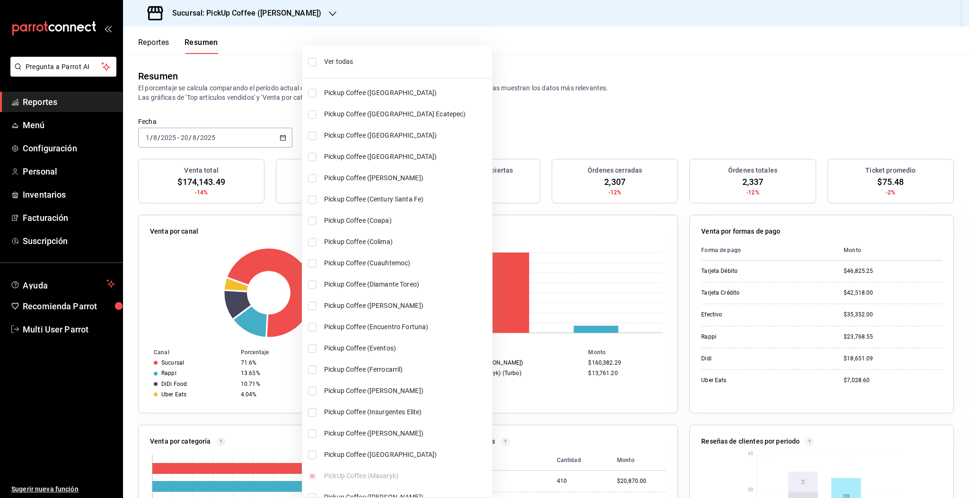
checkbox input "true"
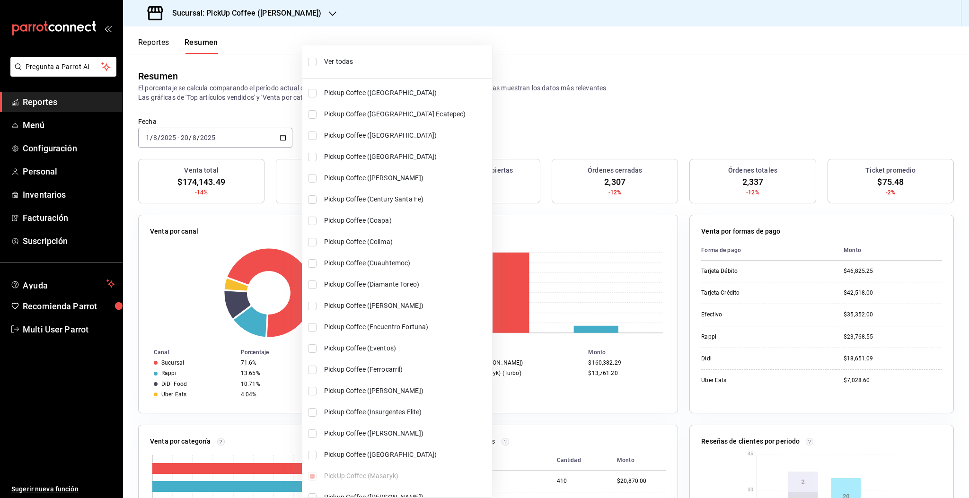
checkbox input "true"
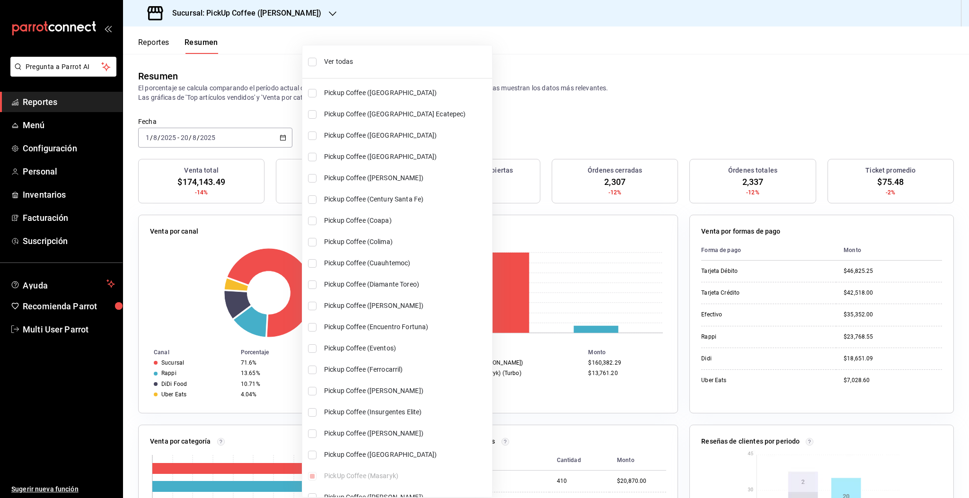
checkbox input "true"
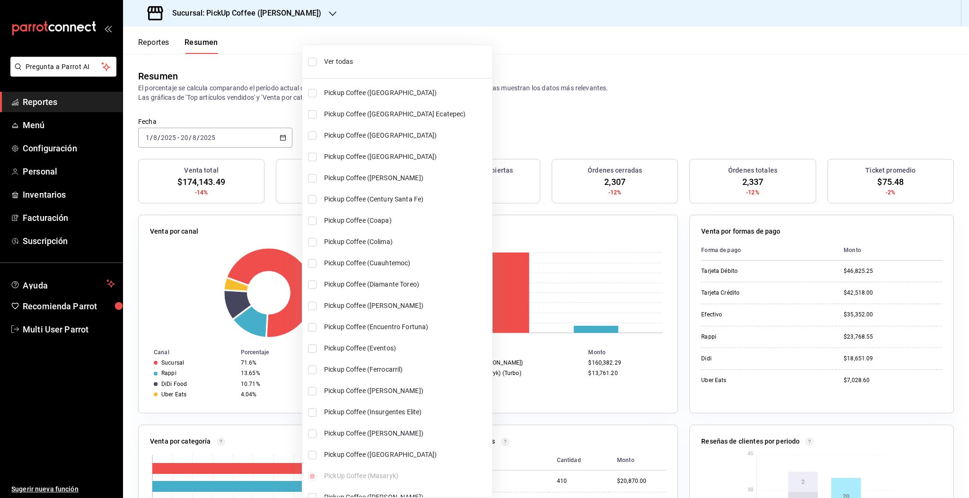
checkbox input "true"
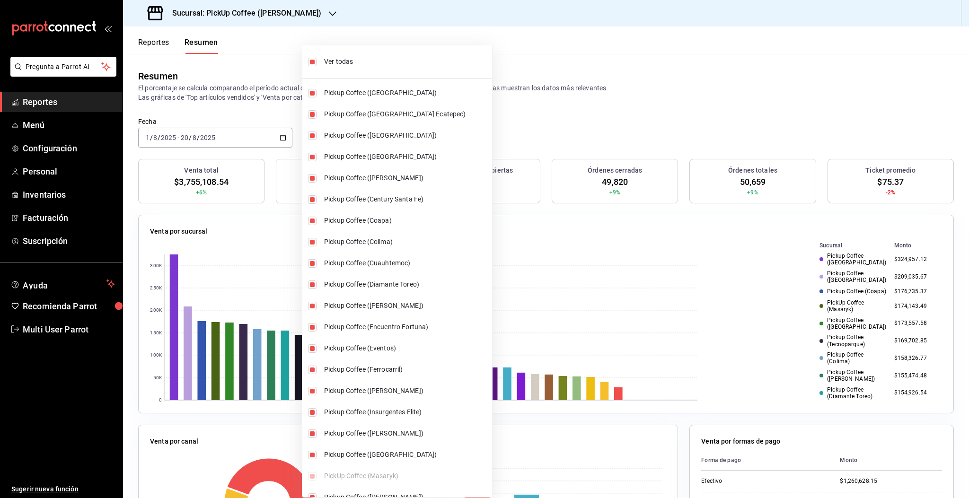
click at [726, 87] on div at bounding box center [484, 249] width 969 height 498
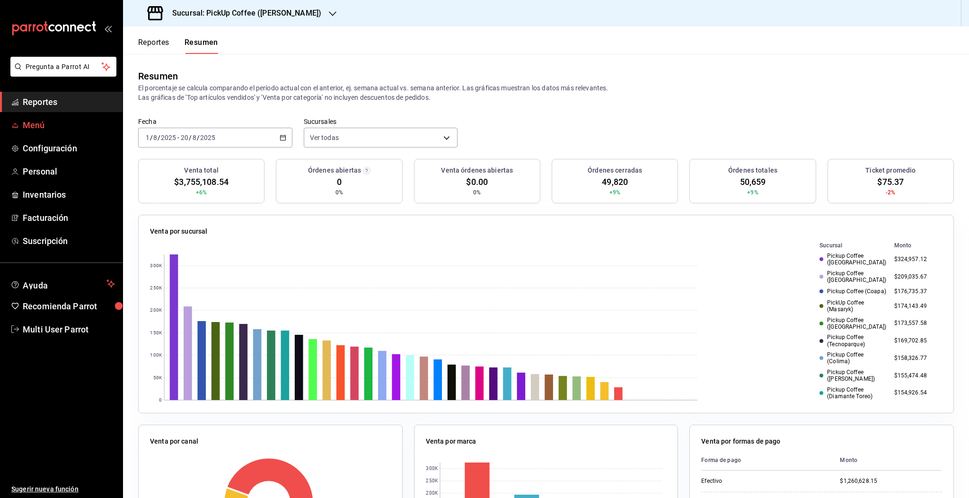
click at [32, 123] on span "Menú" at bounding box center [69, 125] width 92 height 13
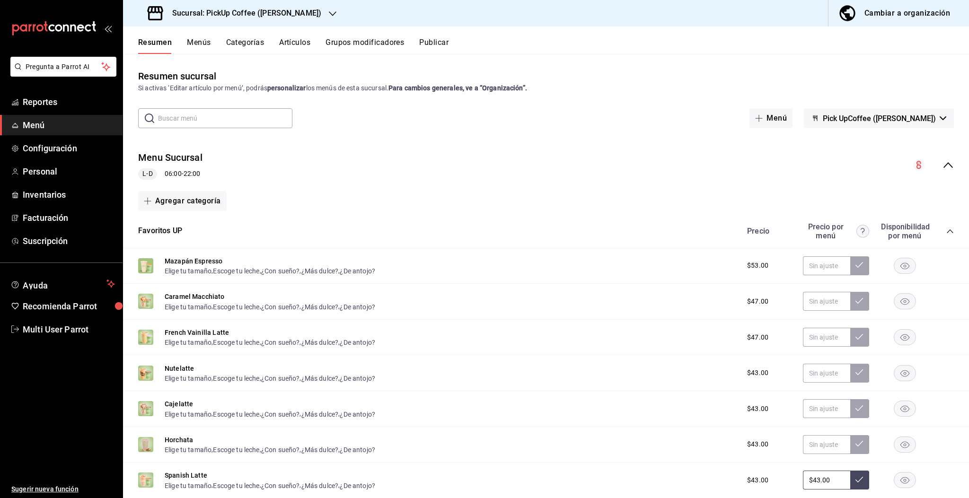
click at [34, 130] on span "Menú" at bounding box center [69, 125] width 92 height 13
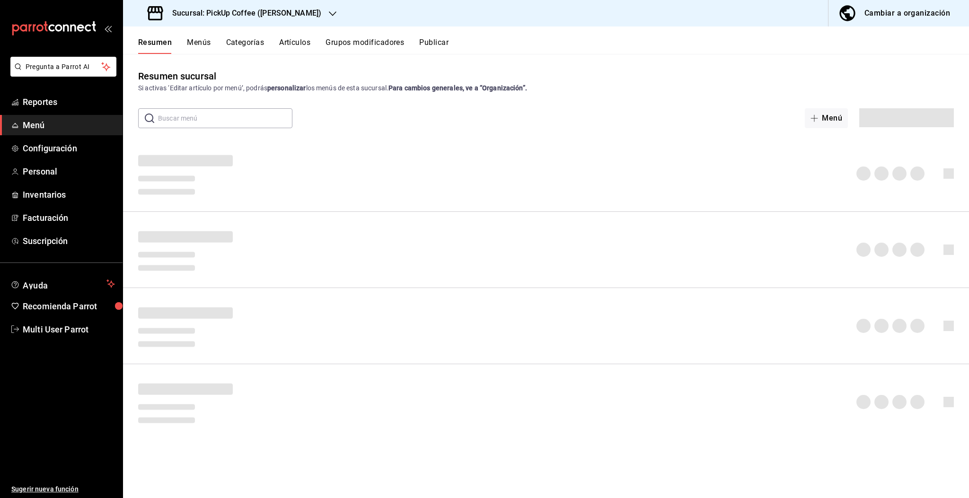
click at [38, 130] on span "Menú" at bounding box center [69, 125] width 92 height 13
click at [37, 127] on span "Menú" at bounding box center [69, 125] width 92 height 13
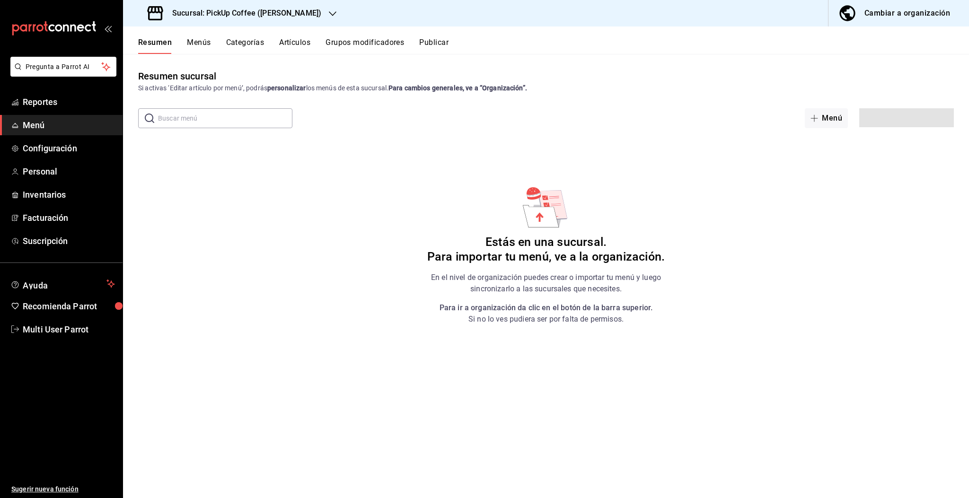
click at [37, 127] on span "Menú" at bounding box center [69, 125] width 92 height 13
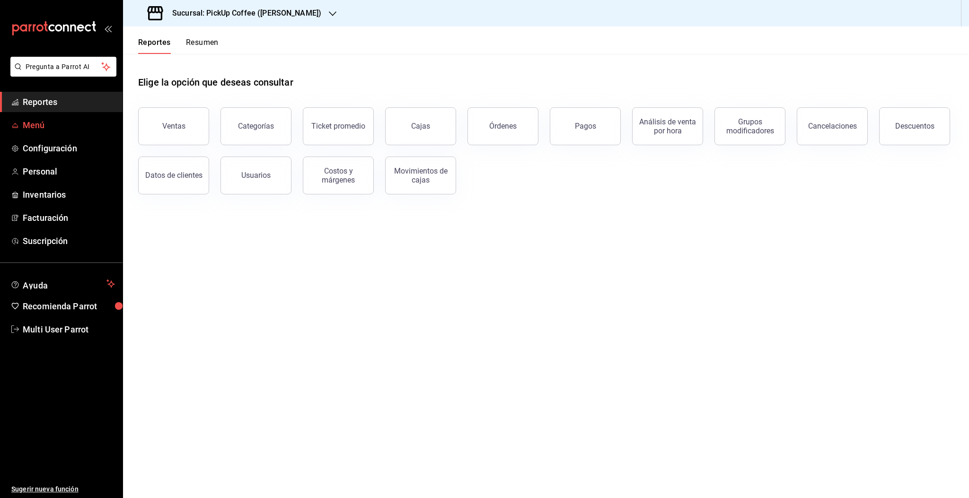
click at [36, 129] on span "Menú" at bounding box center [69, 125] width 92 height 13
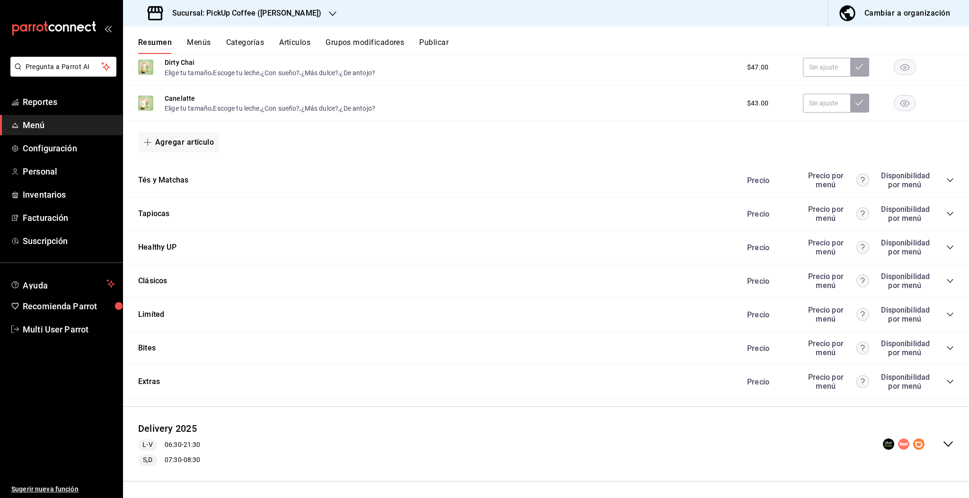
scroll to position [672, 0]
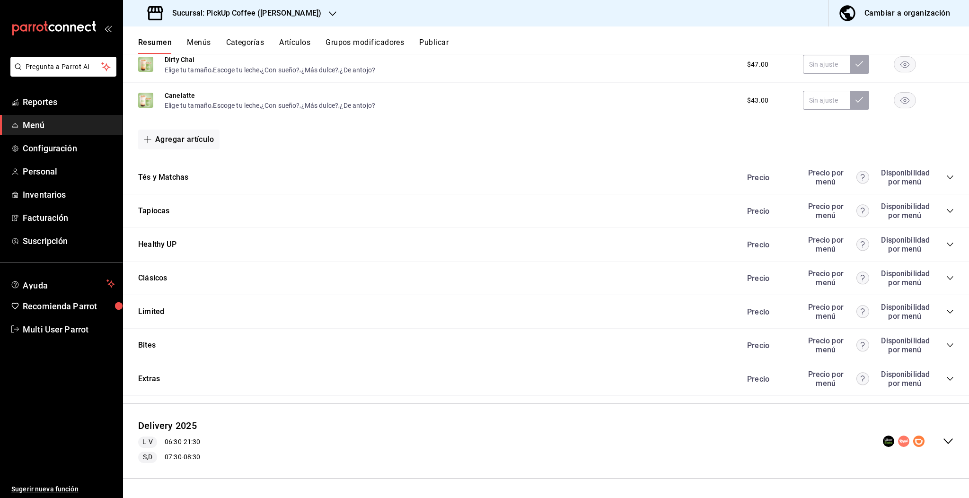
click at [946, 349] on icon "collapse-category-row" at bounding box center [950, 346] width 8 height 8
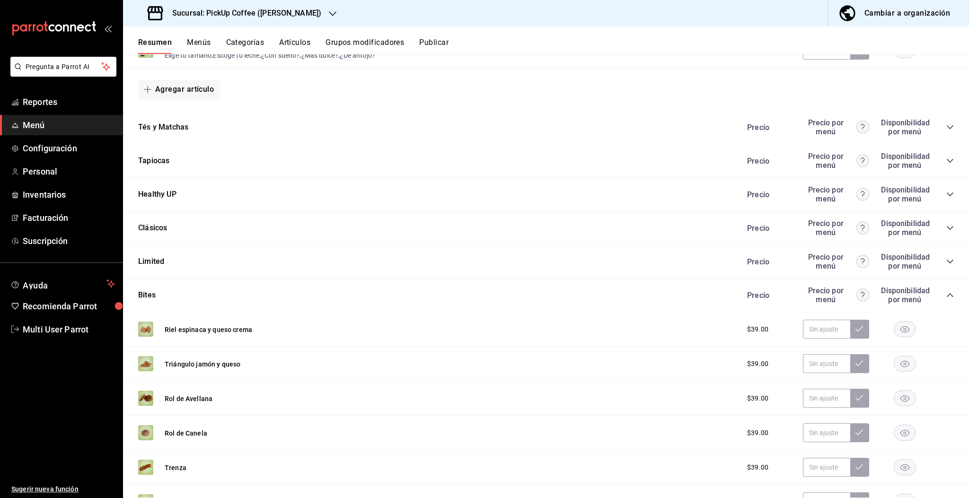
scroll to position [735, 0]
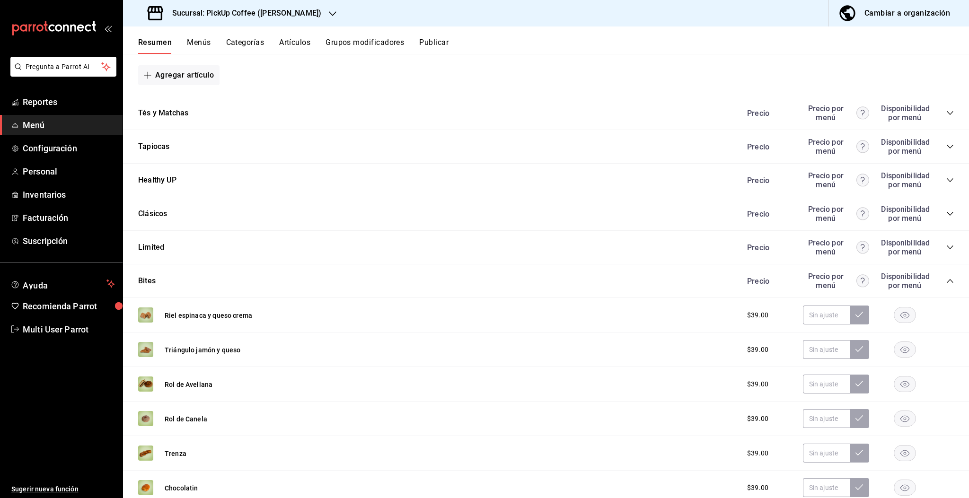
click at [900, 388] on icon "button" at bounding box center [904, 384] width 9 height 7
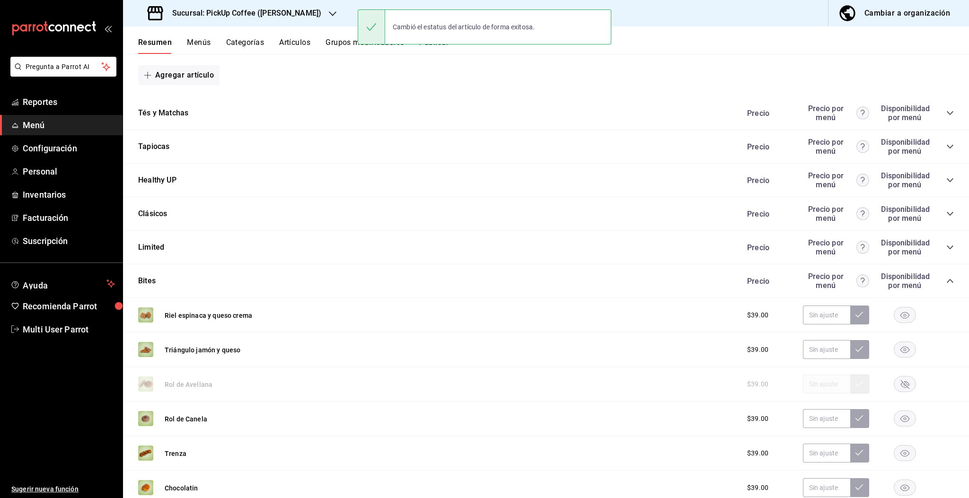
click at [900, 423] on rect "button" at bounding box center [905, 419] width 22 height 16
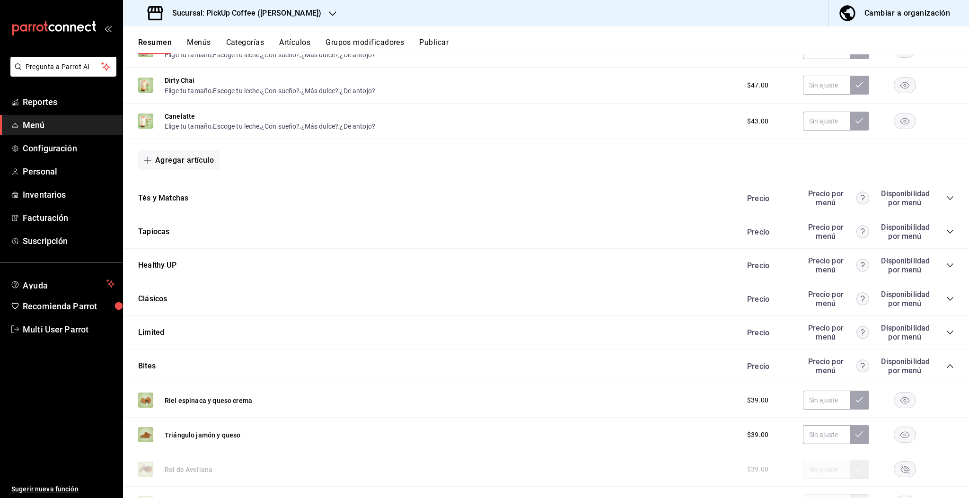
scroll to position [647, 0]
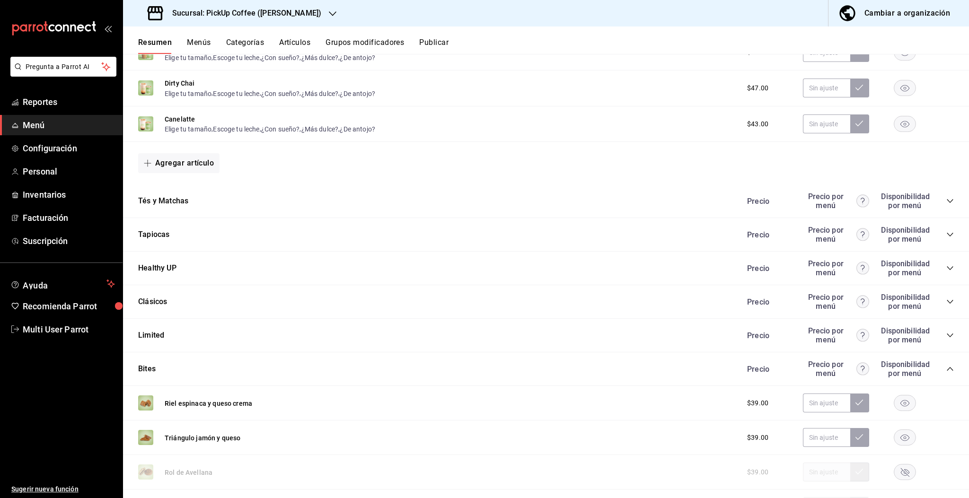
click at [371, 42] on button "Grupos modificadores" at bounding box center [365, 46] width 79 height 16
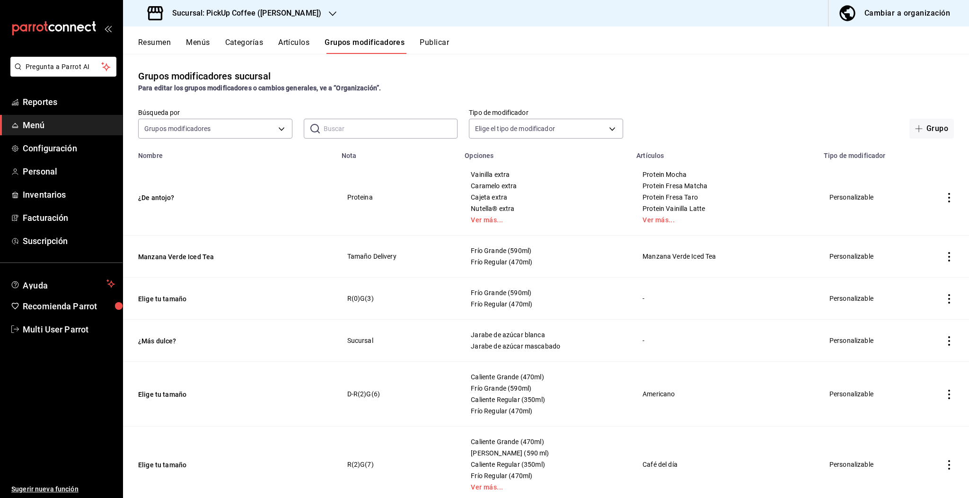
click at [347, 129] on input "text" at bounding box center [391, 128] width 134 height 19
type input "HAMBRE"
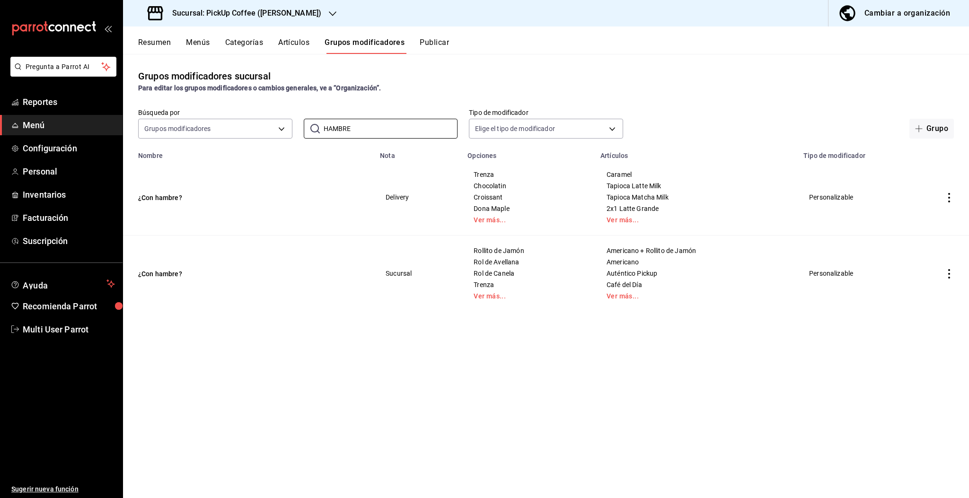
click at [950, 199] on icon "actions" at bounding box center [948, 197] width 9 height 9
click at [921, 218] on span "Editar" at bounding box center [920, 219] width 25 height 10
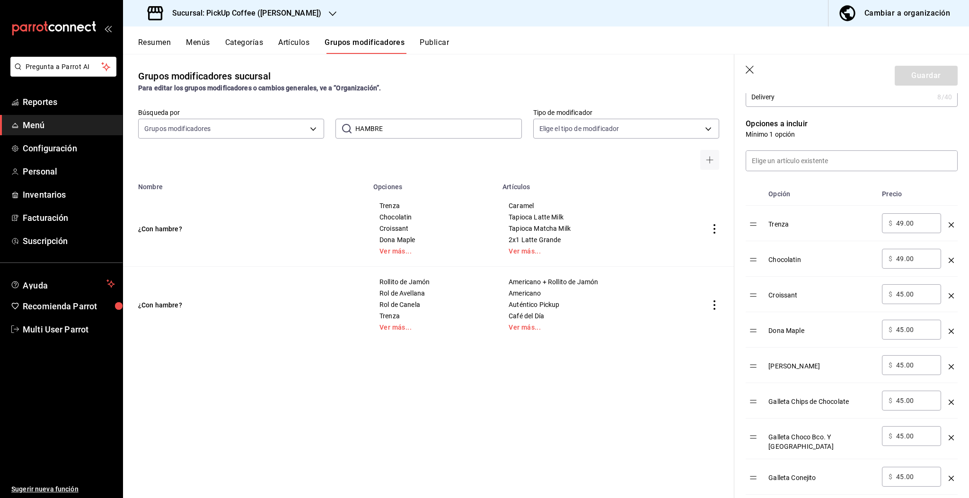
scroll to position [315, 0]
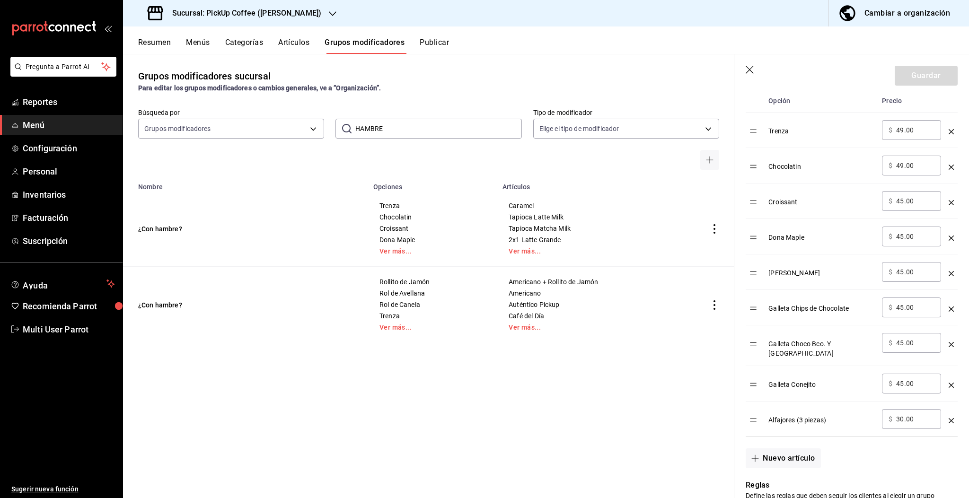
click at [949, 308] on icon "optionsTable" at bounding box center [951, 309] width 5 height 5
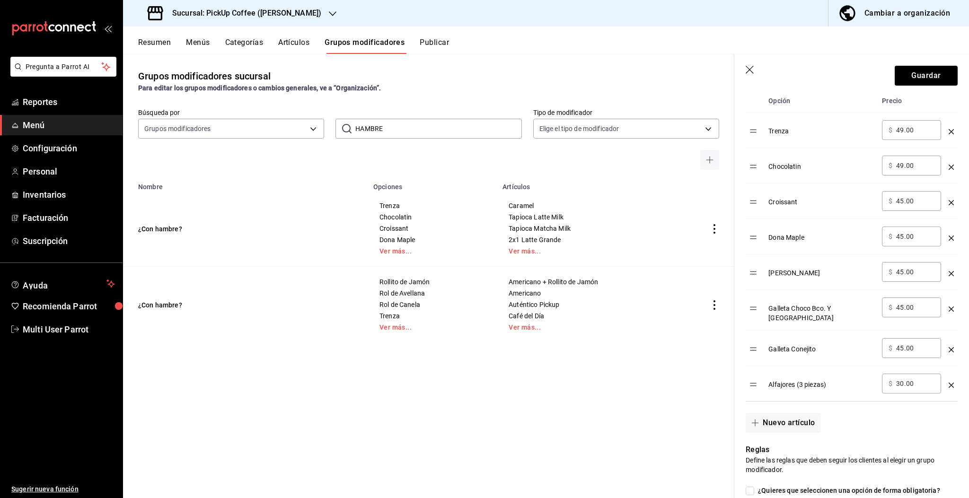
click at [949, 308] on icon "optionsTable" at bounding box center [951, 309] width 5 height 5
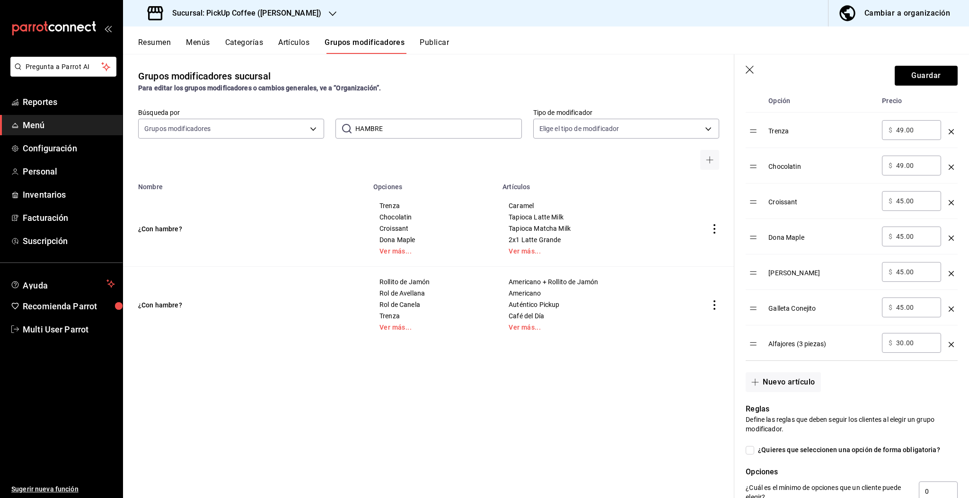
click at [949, 307] on icon "optionsTable" at bounding box center [951, 309] width 5 height 5
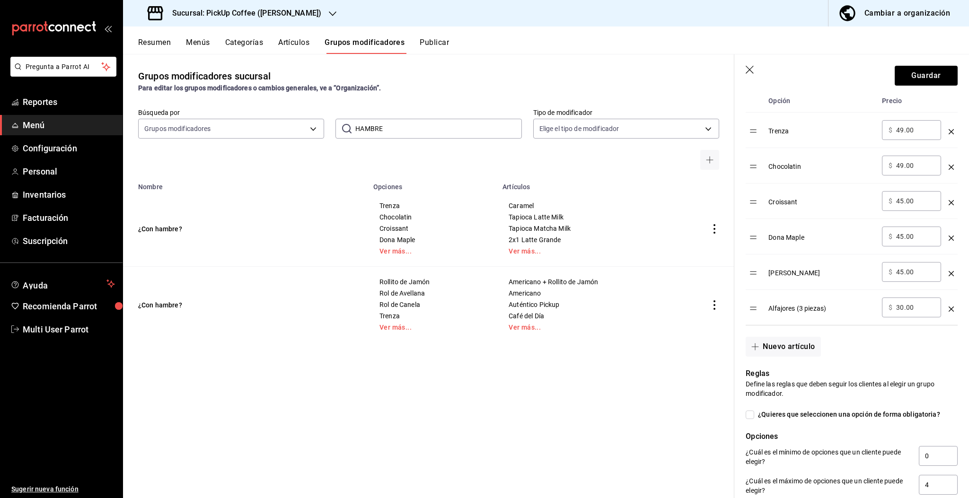
click at [949, 309] on icon "optionsTable" at bounding box center [951, 309] width 5 height 5
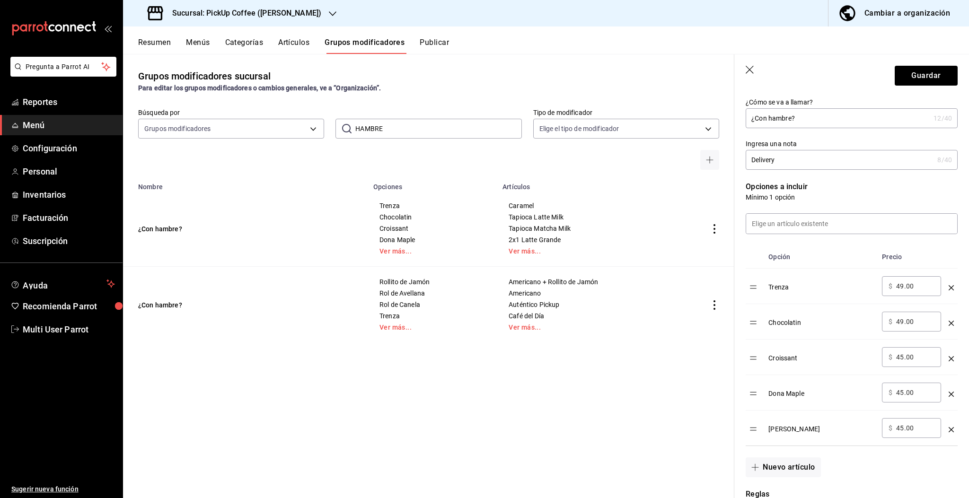
scroll to position [189, 0]
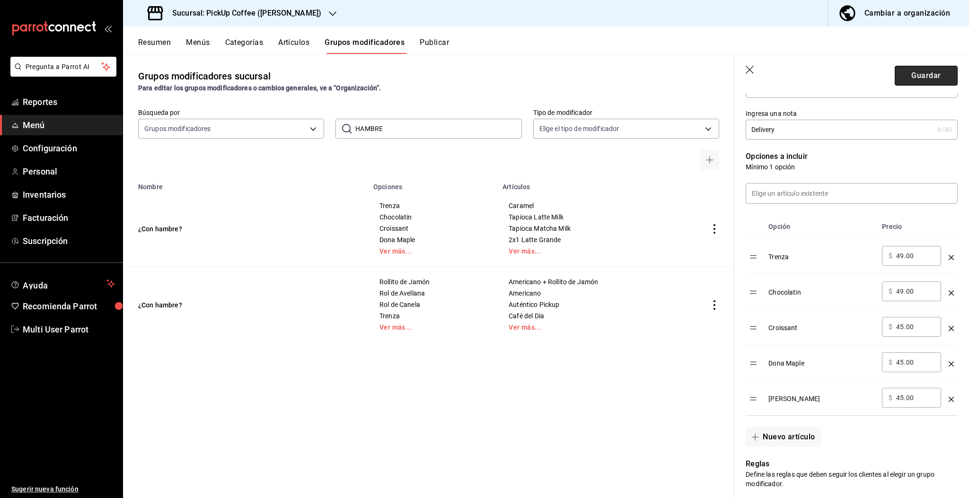
click at [914, 70] on button "Guardar" at bounding box center [926, 76] width 63 height 20
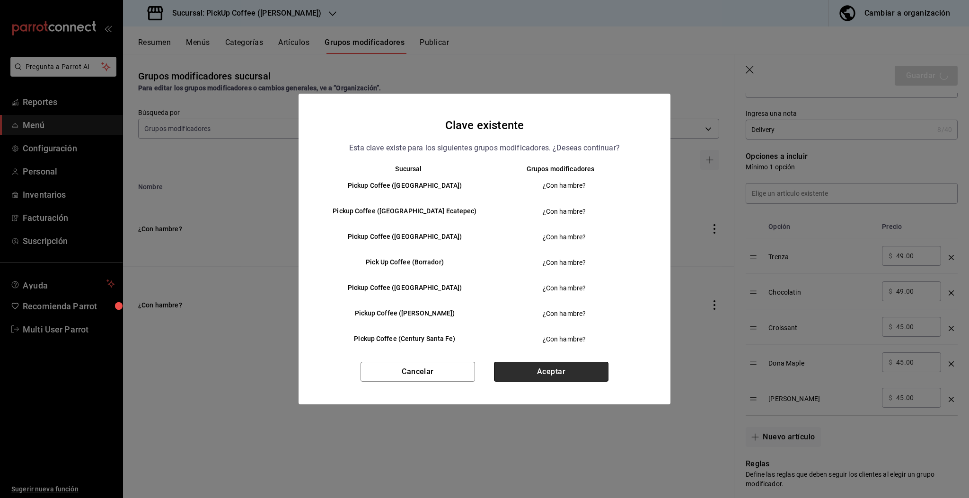
click at [558, 370] on button "Aceptar" at bounding box center [551, 372] width 114 height 20
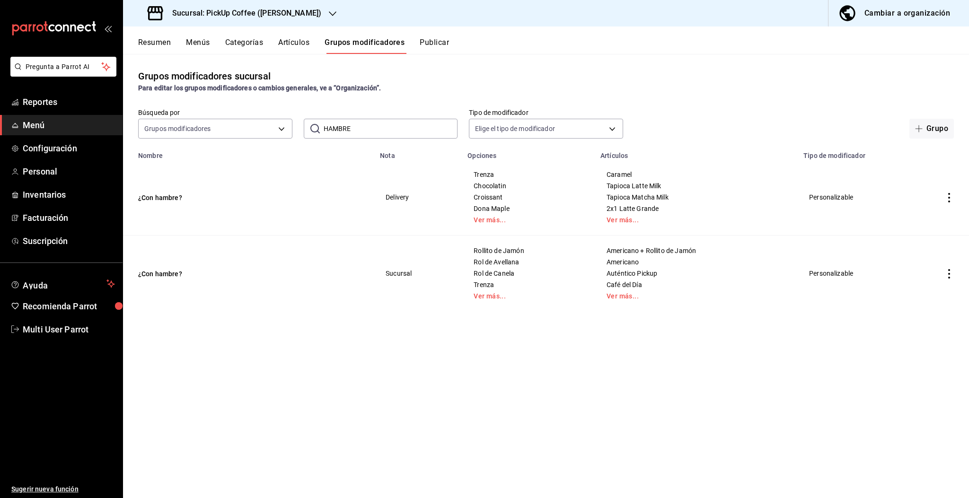
click at [443, 38] on button "Publicar" at bounding box center [434, 46] width 29 height 16
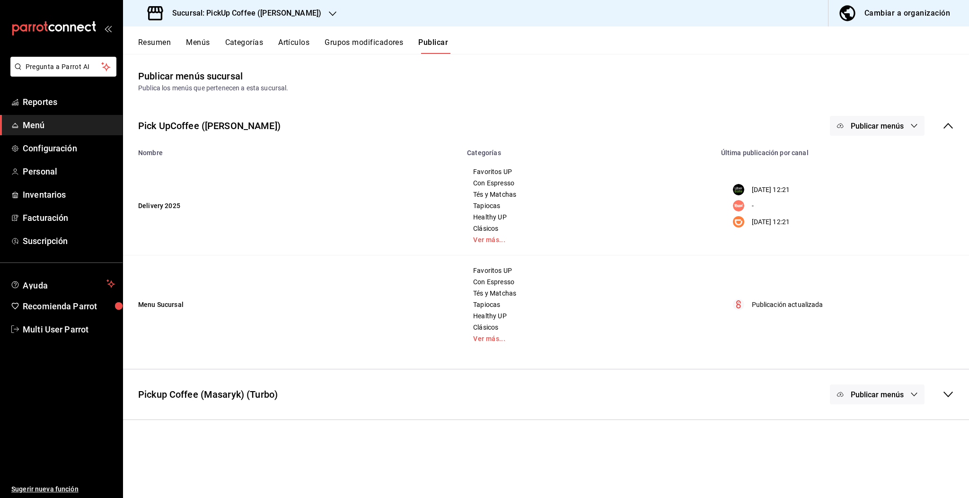
click at [850, 124] on button "Publicar menús" at bounding box center [877, 126] width 95 height 20
click at [872, 160] on span "Uber Eats" at bounding box center [890, 157] width 45 height 10
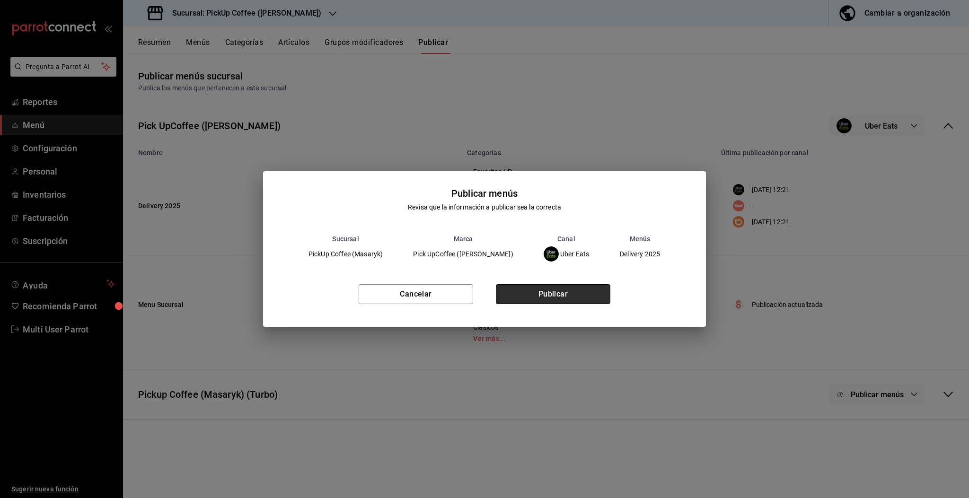
click at [577, 294] on button "Publicar" at bounding box center [553, 294] width 114 height 20
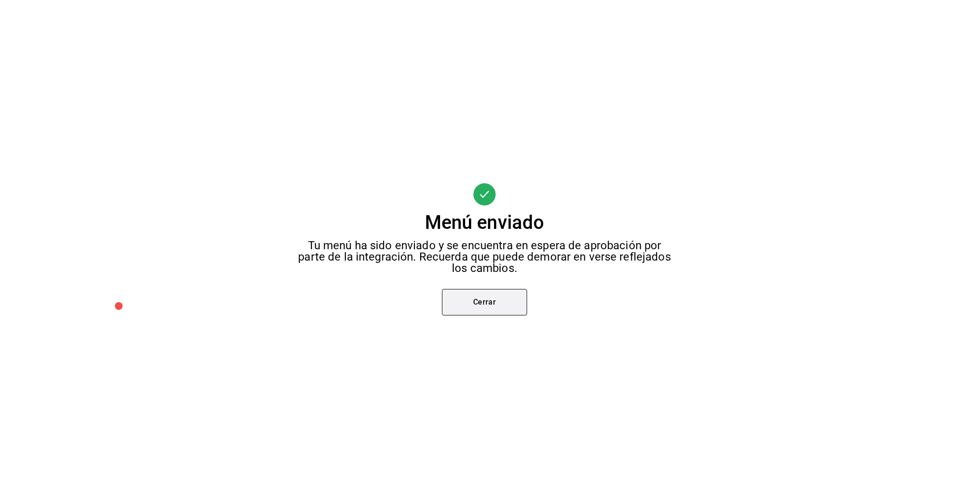
click at [480, 300] on button "Cerrar" at bounding box center [484, 302] width 85 height 26
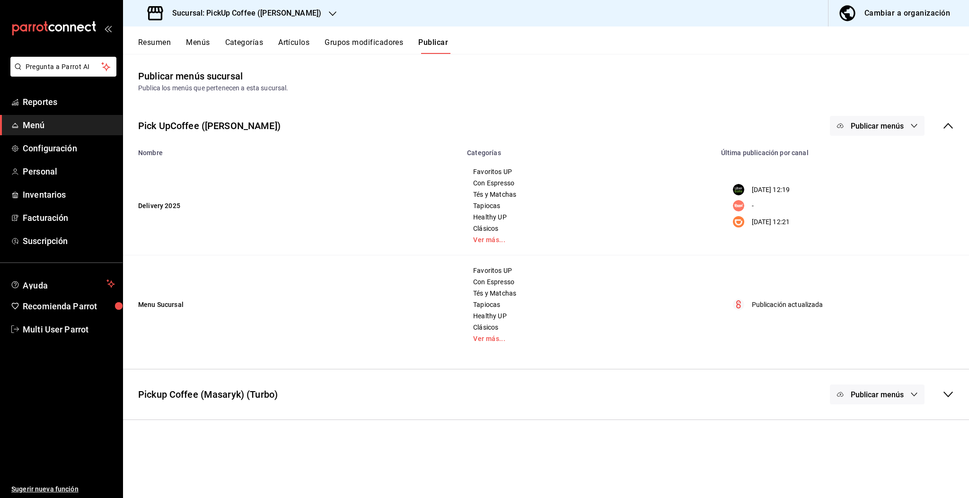
click at [857, 131] on button "Publicar menús" at bounding box center [877, 126] width 95 height 20
click at [872, 217] on li "DiDi Food" at bounding box center [877, 209] width 87 height 26
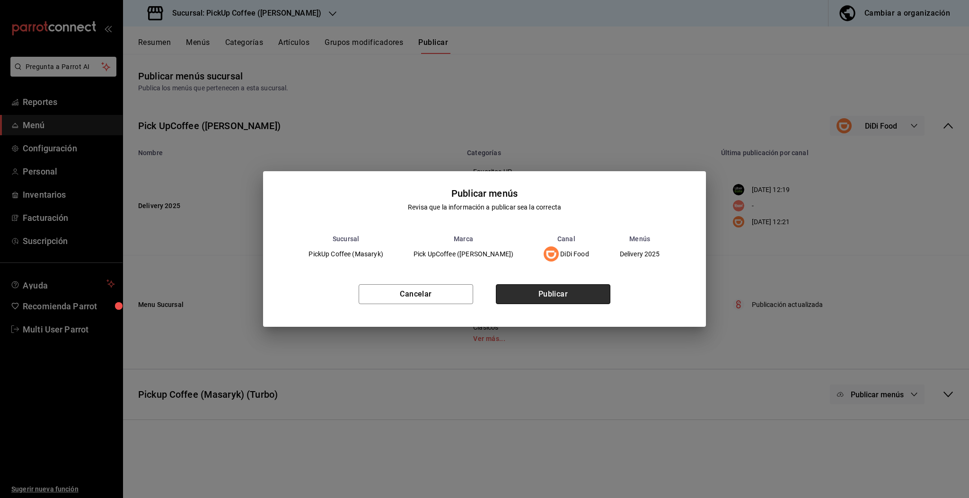
click at [580, 295] on button "Publicar" at bounding box center [553, 294] width 114 height 20
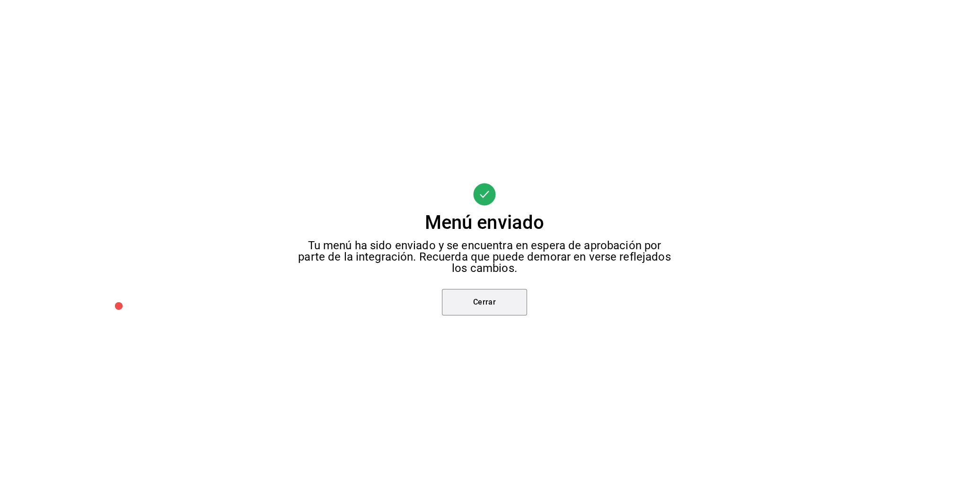
click at [496, 305] on button "Cerrar" at bounding box center [484, 302] width 85 height 26
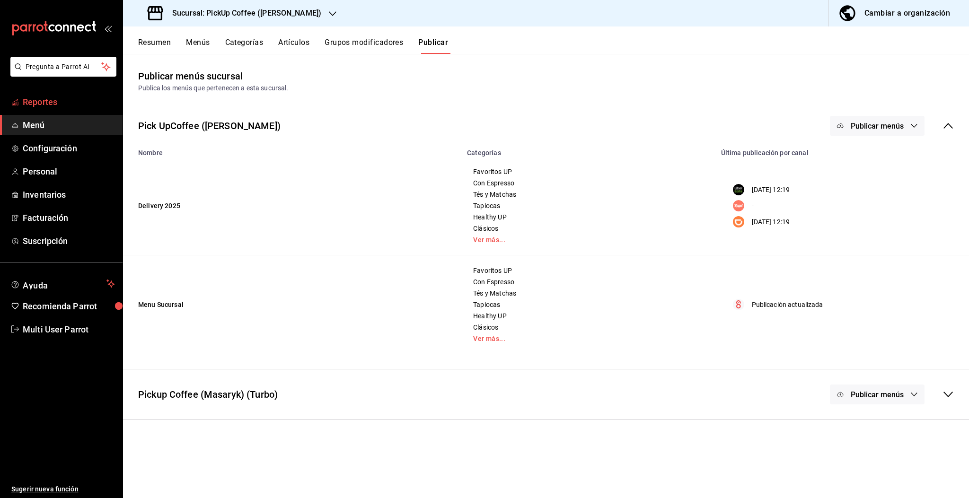
click at [48, 104] on span "Reportes" at bounding box center [69, 102] width 92 height 13
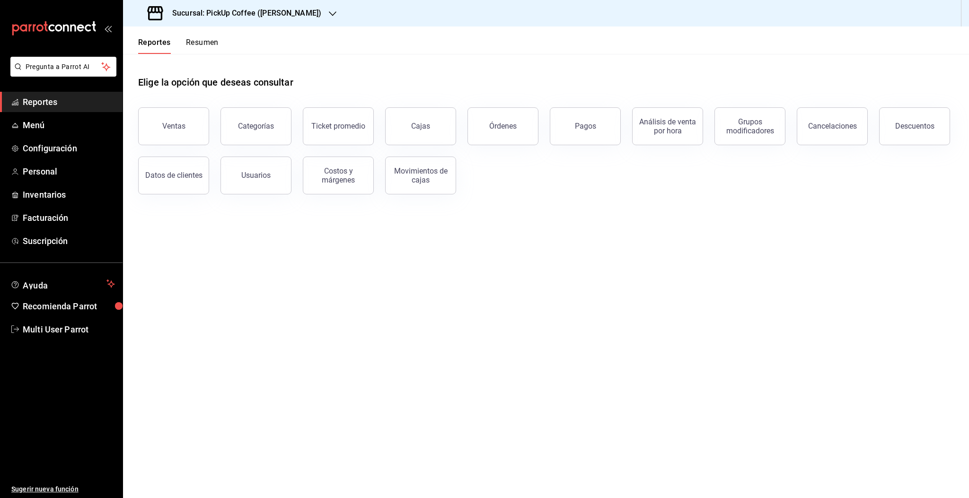
click at [210, 42] on button "Resumen" at bounding box center [202, 46] width 33 height 16
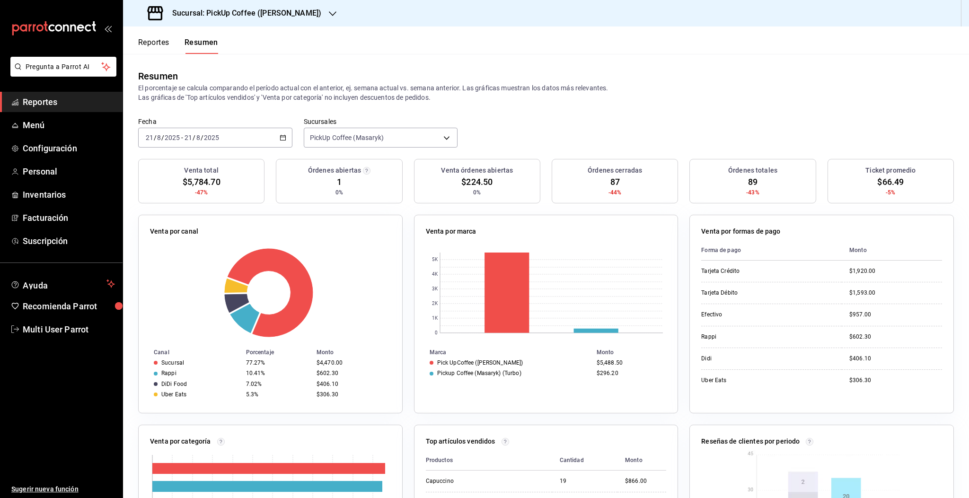
click at [598, 132] on div "Fecha 2025-08-21 21 / 8 / 2025 - 2025-08-21 21 / 8 / 2025 Sucursales PickUp Cof…" at bounding box center [546, 138] width 846 height 42
click at [200, 132] on div "2025-08-21 21 / 8 / 2025 - 2025-08-21 21 / 8 / 2025" at bounding box center [215, 138] width 154 height 20
click at [182, 270] on span "Rango de fechas" at bounding box center [182, 273] width 73 height 10
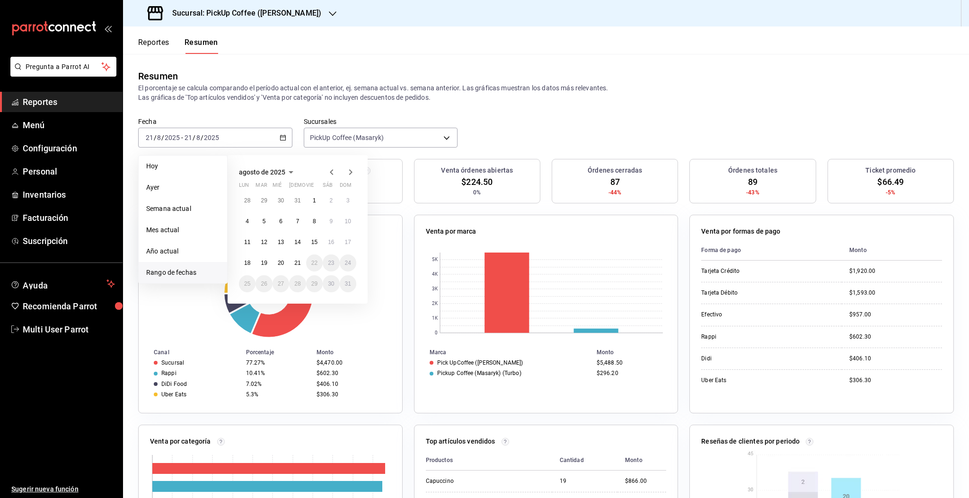
click at [718, 93] on p "El porcentaje se calcula comparando el período actual con el anterior, ej. sema…" at bounding box center [546, 92] width 816 height 19
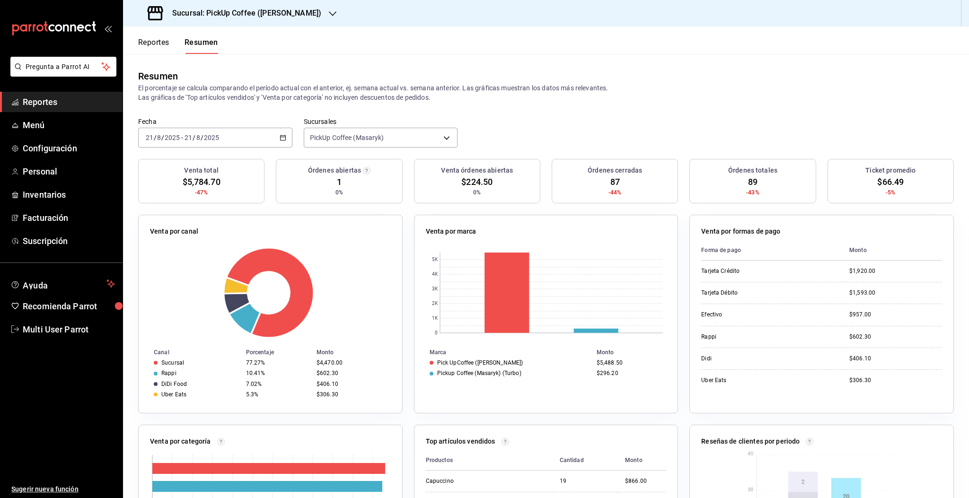
click at [537, 125] on div "Fecha 2025-08-21 21 / 8 / 2025 - 2025-08-21 21 / 8 / 2025 Sucursales PickUp Cof…" at bounding box center [546, 138] width 846 height 42
click at [271, 138] on div "2025-08-21 21 / 8 / 2025 - 2025-08-21 21 / 8 / 2025" at bounding box center [215, 138] width 154 height 20
click at [304, 43] on header "Reportes Resumen" at bounding box center [546, 39] width 846 height 27
click at [28, 125] on span "Menú" at bounding box center [69, 125] width 92 height 13
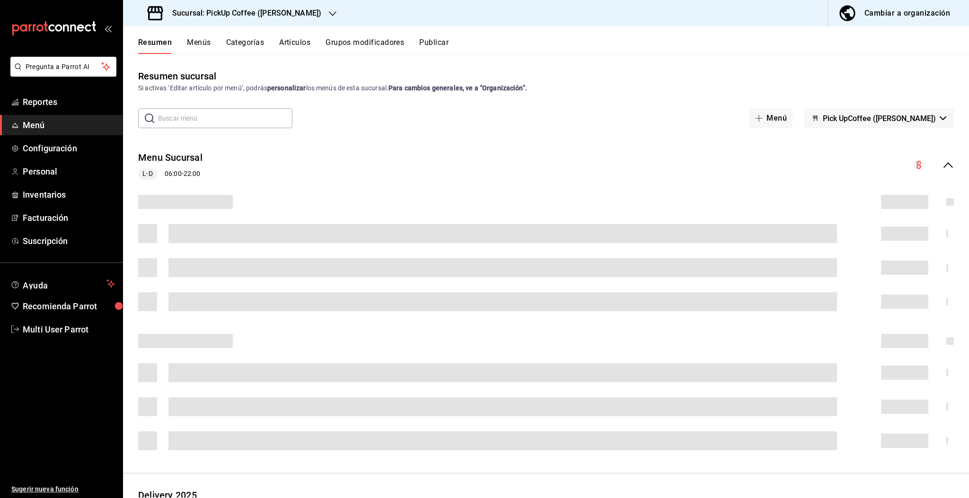
click at [30, 123] on span "Menú" at bounding box center [69, 125] width 92 height 13
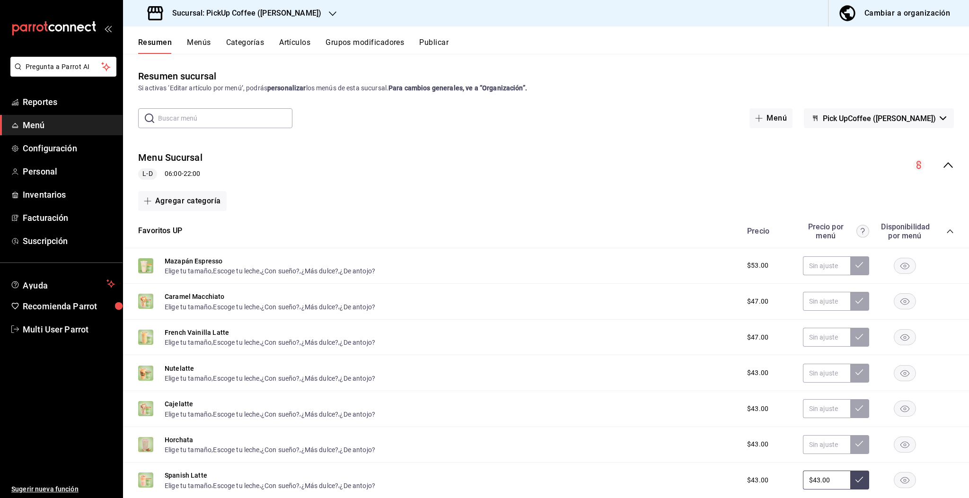
click at [698, 96] on div "Resumen sucursal Si activas ‘Editar artículo por menú’, podrás personalizar los…" at bounding box center [546, 283] width 846 height 429
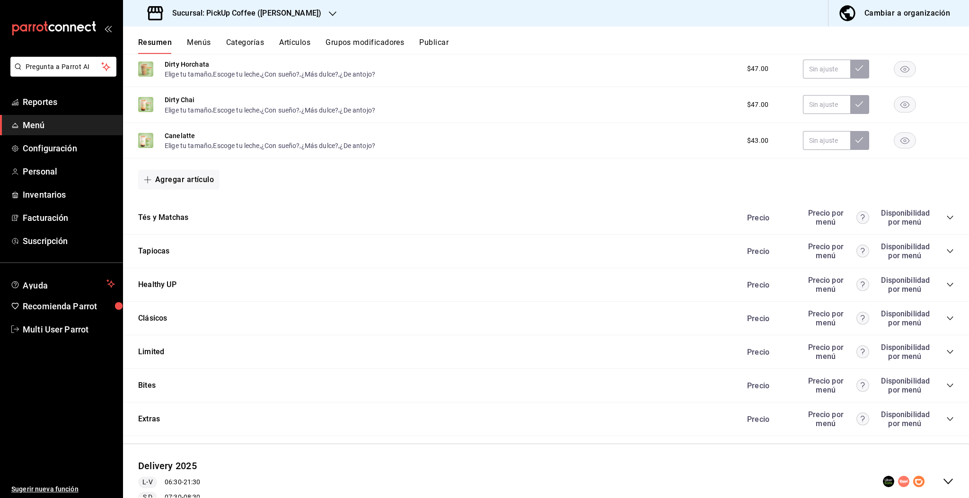
scroll to position [672, 0]
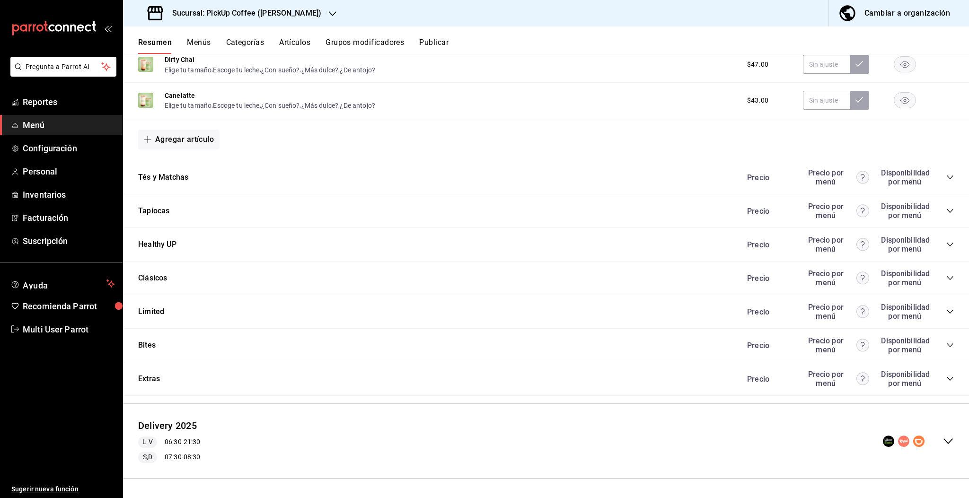
click at [946, 347] on icon "collapse-category-row" at bounding box center [950, 346] width 8 height 8
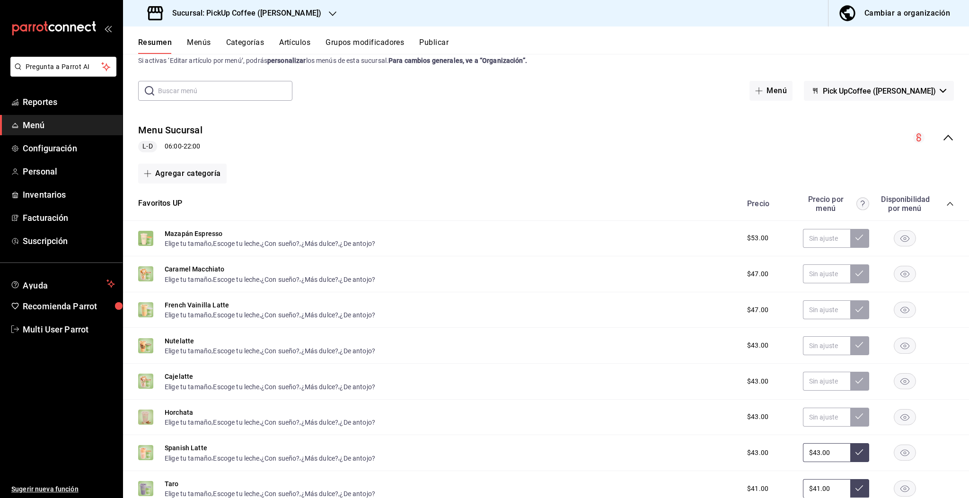
scroll to position [0, 0]
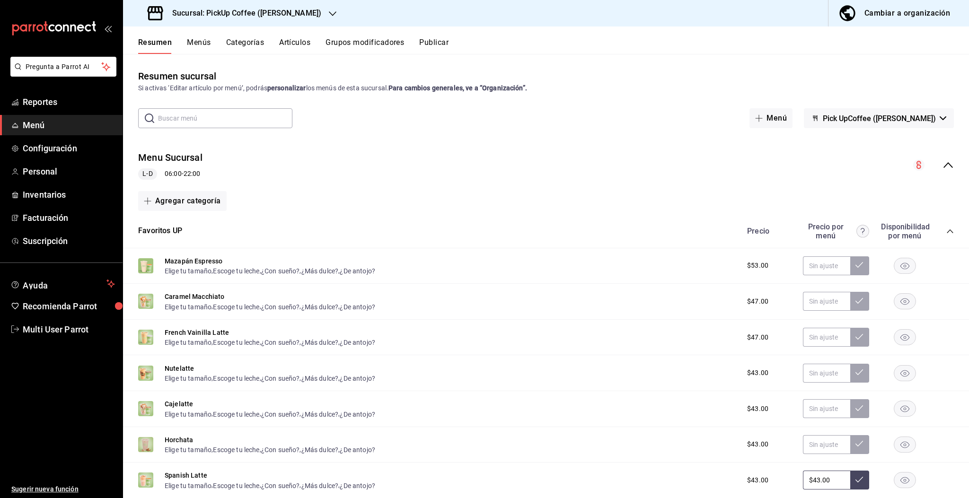
click at [675, 132] on div "Resumen sucursal Si activas ‘Editar artículo por menú’, podrás personalizar los…" at bounding box center [546, 283] width 846 height 429
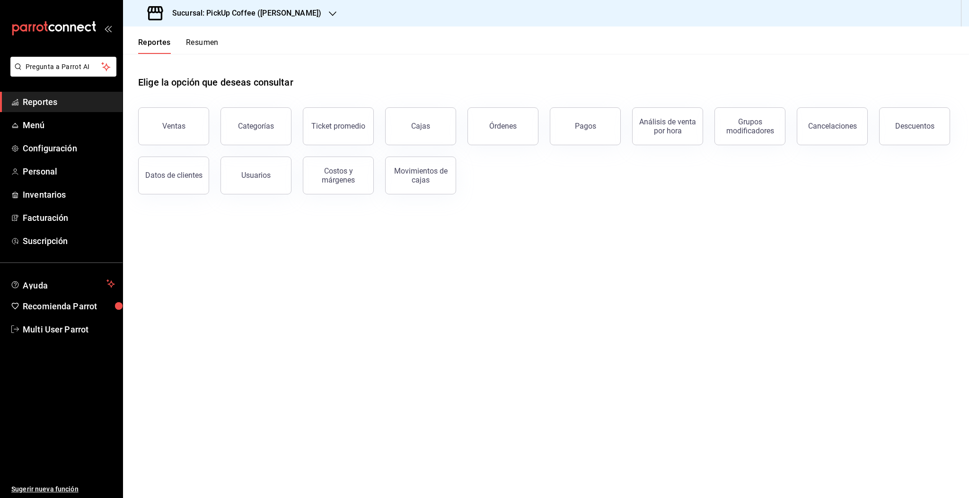
click at [195, 46] on button "Resumen" at bounding box center [202, 46] width 33 height 16
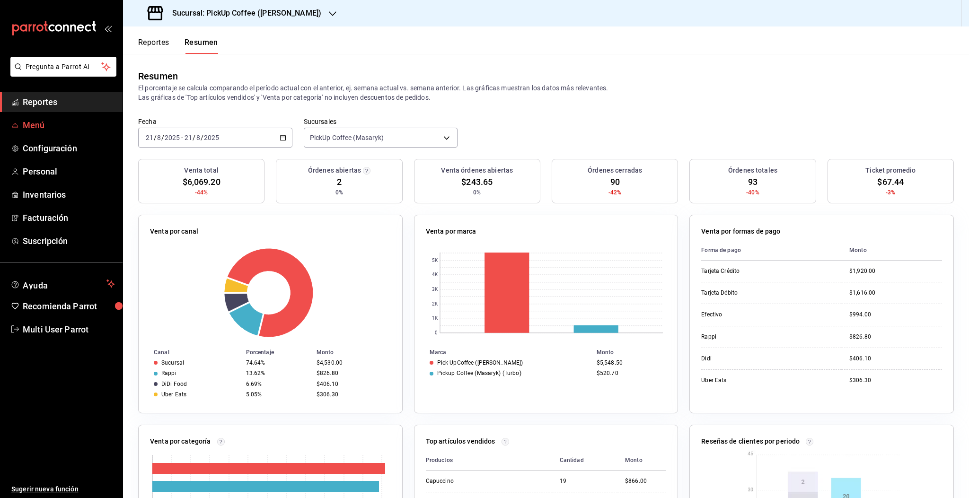
click at [29, 126] on span "Menú" at bounding box center [69, 125] width 92 height 13
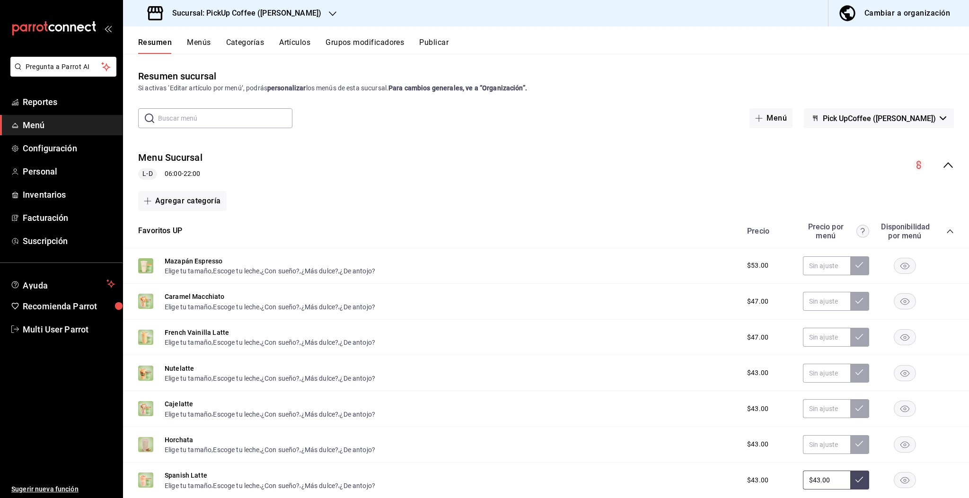
click at [199, 43] on button "Menús" at bounding box center [199, 46] width 24 height 16
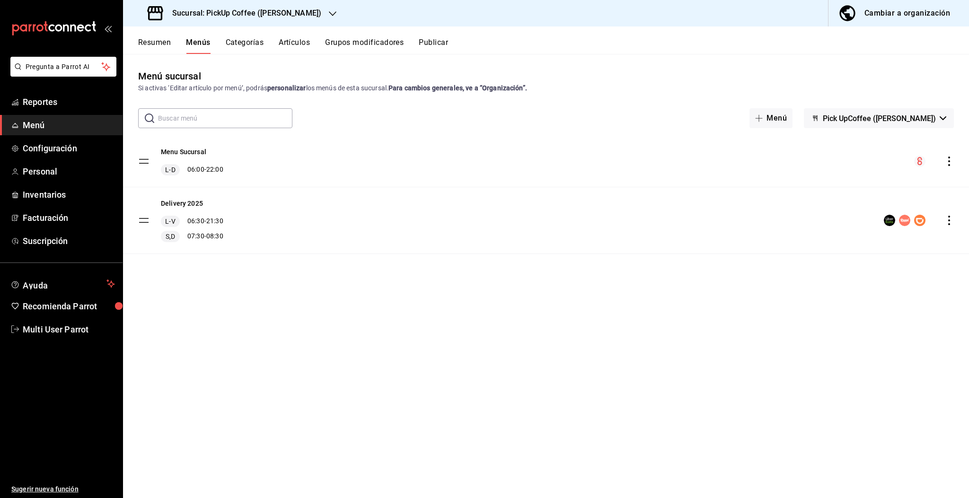
click at [148, 40] on button "Resumen" at bounding box center [154, 46] width 33 height 16
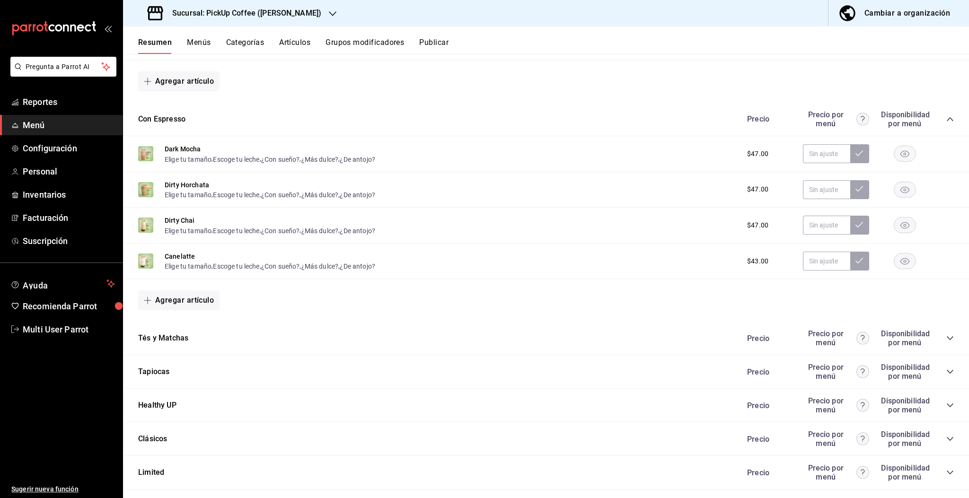
scroll to position [672, 0]
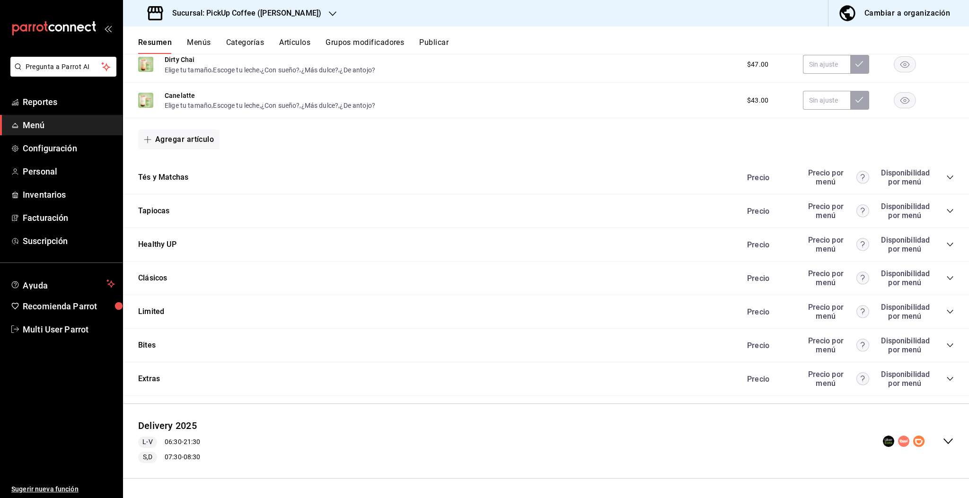
click at [946, 348] on icon "collapse-category-row" at bounding box center [950, 346] width 8 height 8
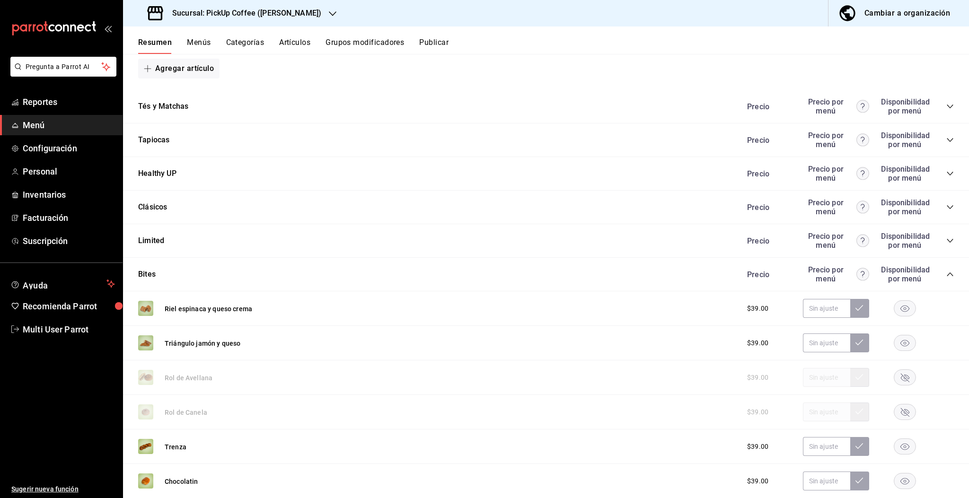
scroll to position [609, 0]
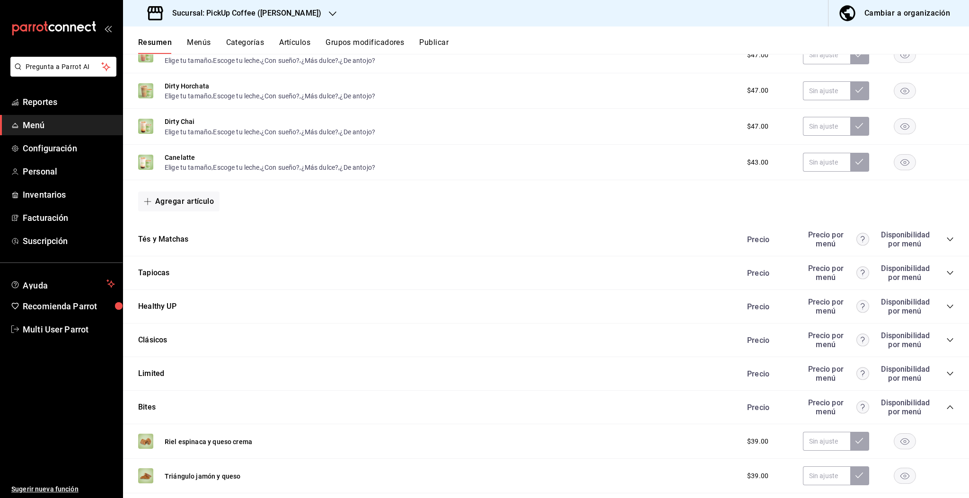
click at [351, 41] on button "Grupos modificadores" at bounding box center [365, 46] width 79 height 16
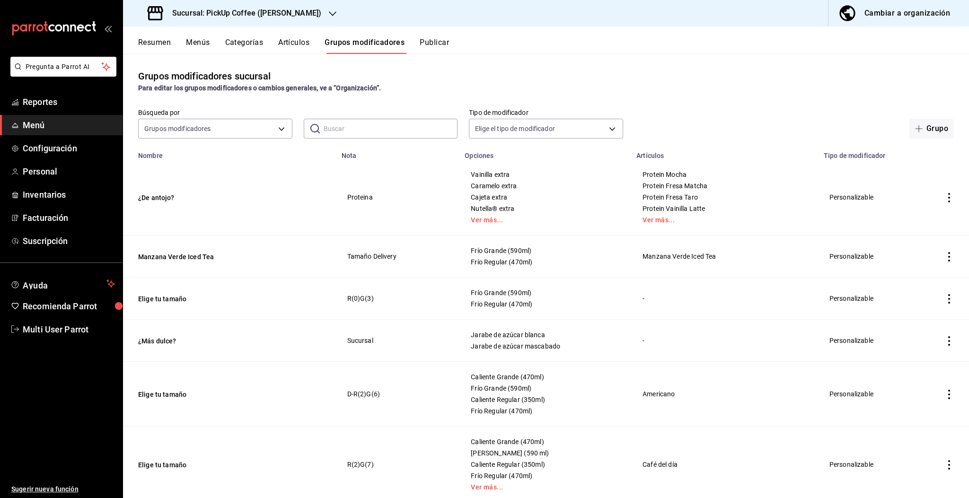
click at [341, 131] on input "text" at bounding box center [391, 128] width 134 height 19
type input "HAMBRE"
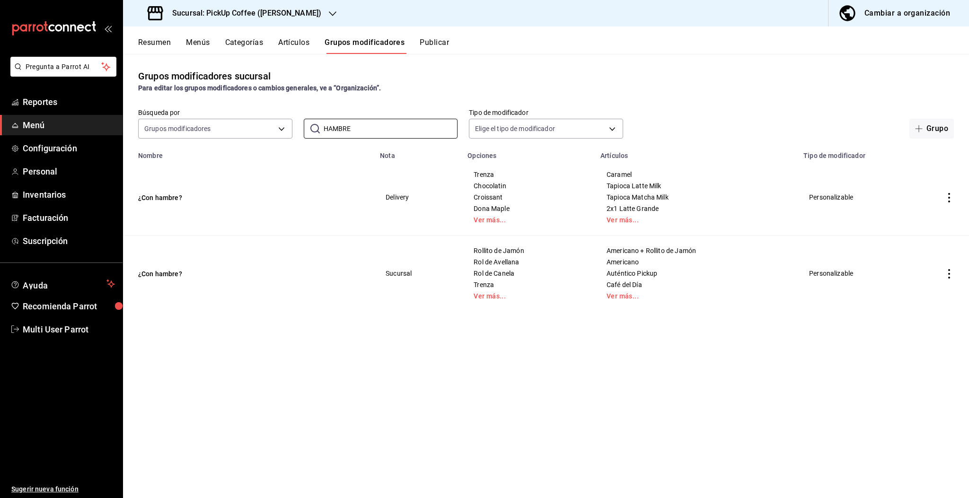
click at [950, 199] on icon "actions" at bounding box center [948, 197] width 9 height 9
click at [924, 221] on span "Editar" at bounding box center [920, 219] width 25 height 10
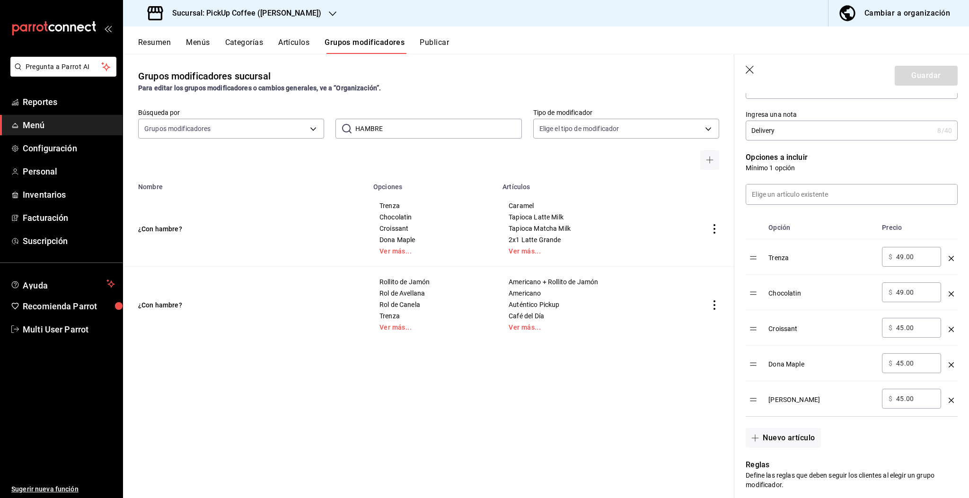
scroll to position [126, 0]
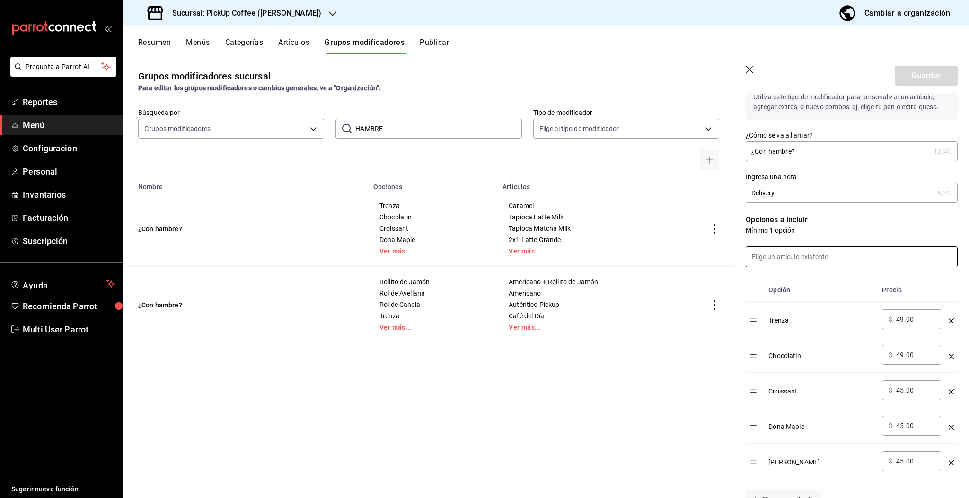
click at [793, 254] on input at bounding box center [851, 257] width 211 height 20
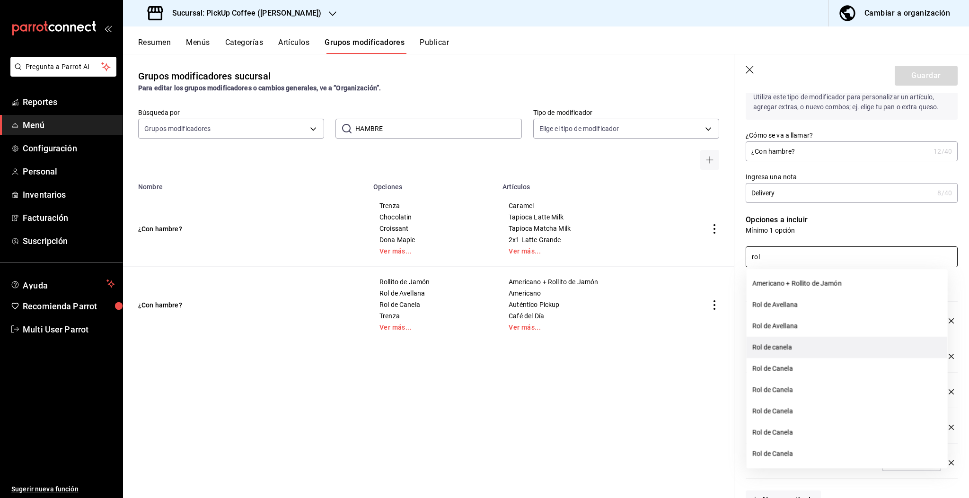
click at [784, 348] on li "Rol de canela" at bounding box center [847, 347] width 201 height 21
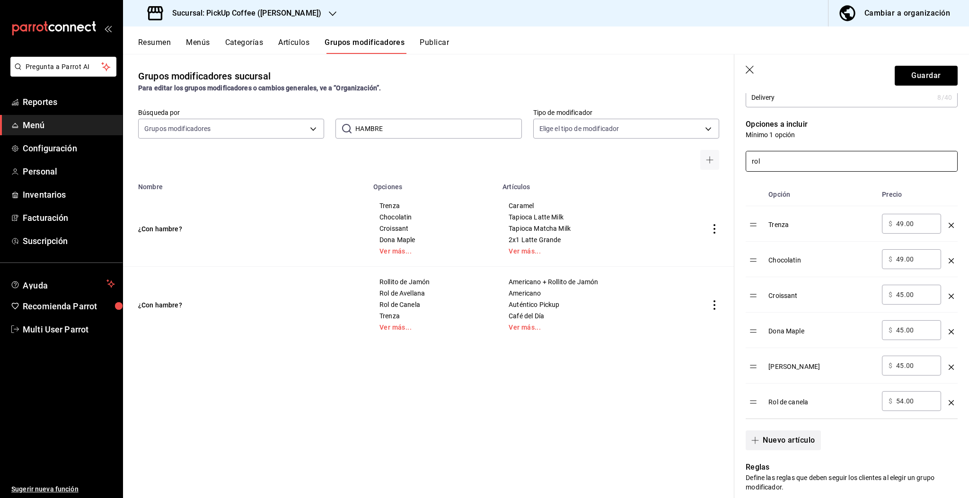
scroll to position [252, 0]
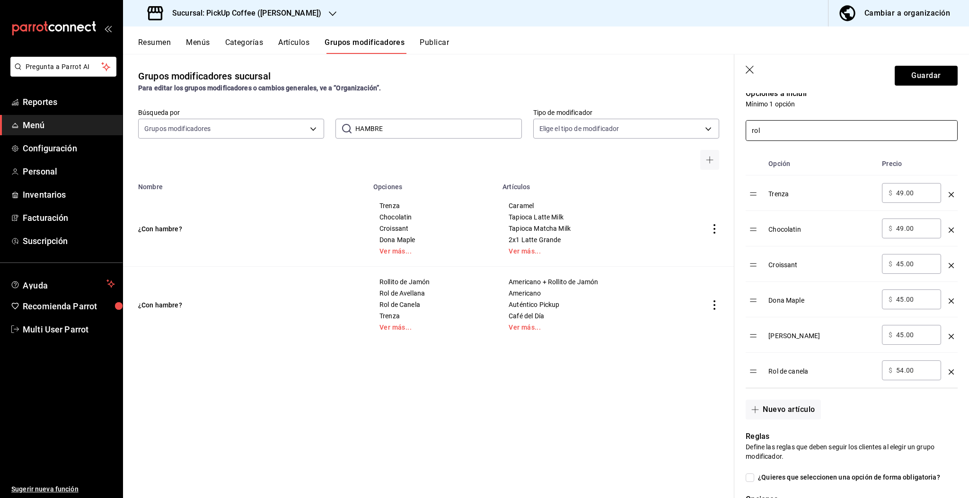
type input "rol"
click at [949, 371] on icon "optionsTable" at bounding box center [951, 372] width 5 height 5
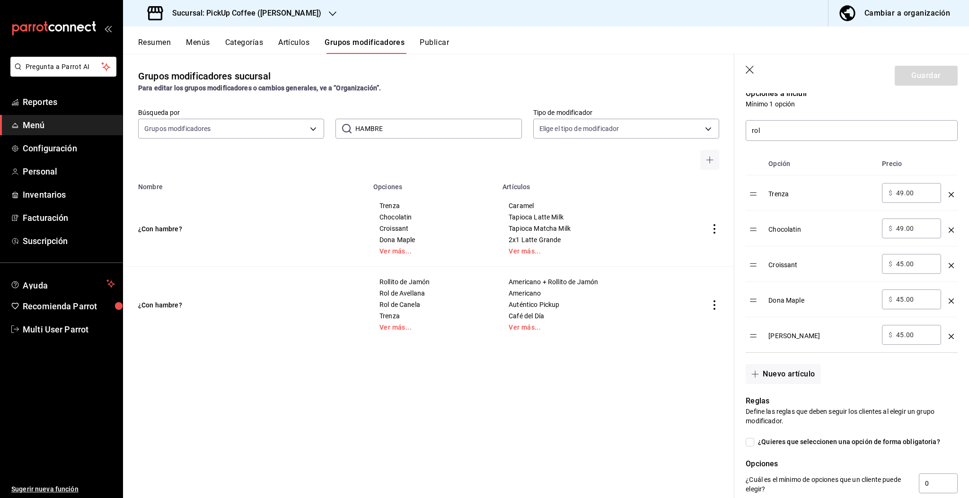
click at [751, 69] on icon "button" at bounding box center [750, 70] width 9 height 9
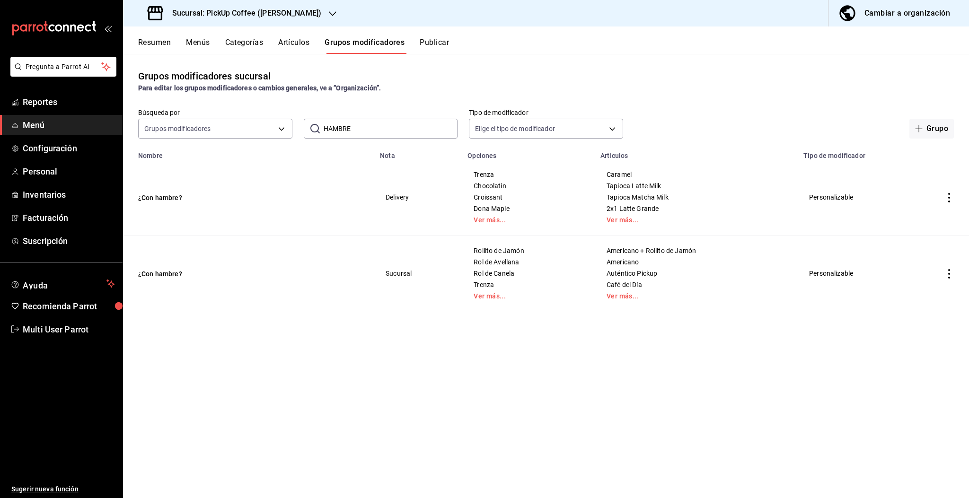
click at [438, 47] on button "Publicar" at bounding box center [434, 46] width 29 height 16
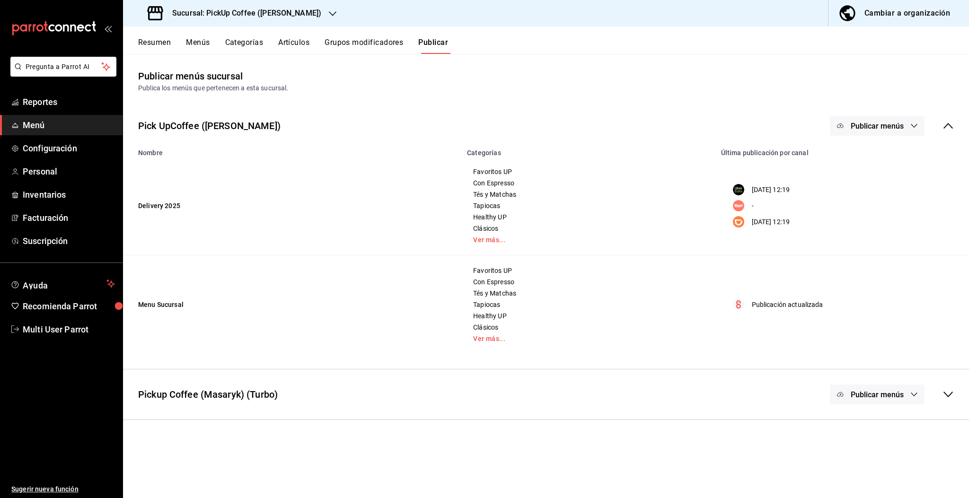
click at [863, 130] on span "Publicar menús" at bounding box center [877, 126] width 53 height 9
click at [883, 213] on span "DiDi Food" at bounding box center [890, 210] width 45 height 10
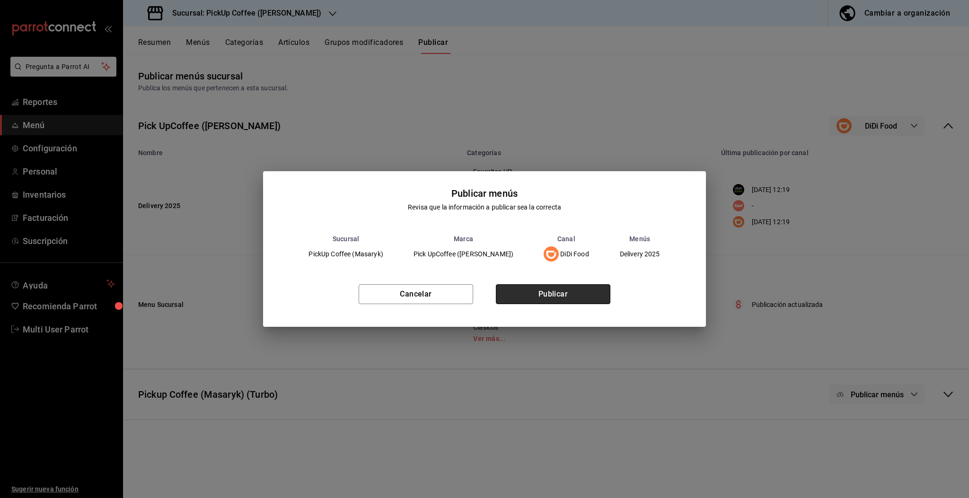
click at [571, 294] on button "Publicar" at bounding box center [553, 294] width 114 height 20
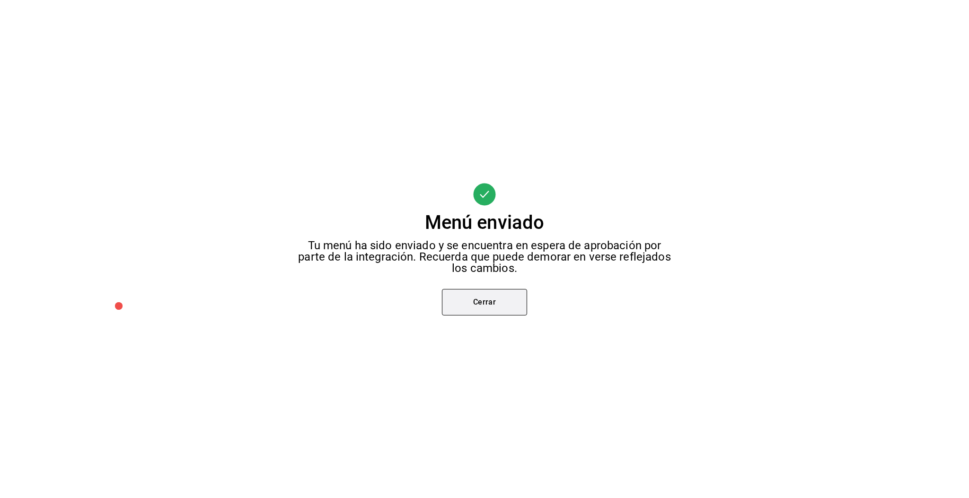
click at [497, 294] on button "Cerrar" at bounding box center [484, 302] width 85 height 26
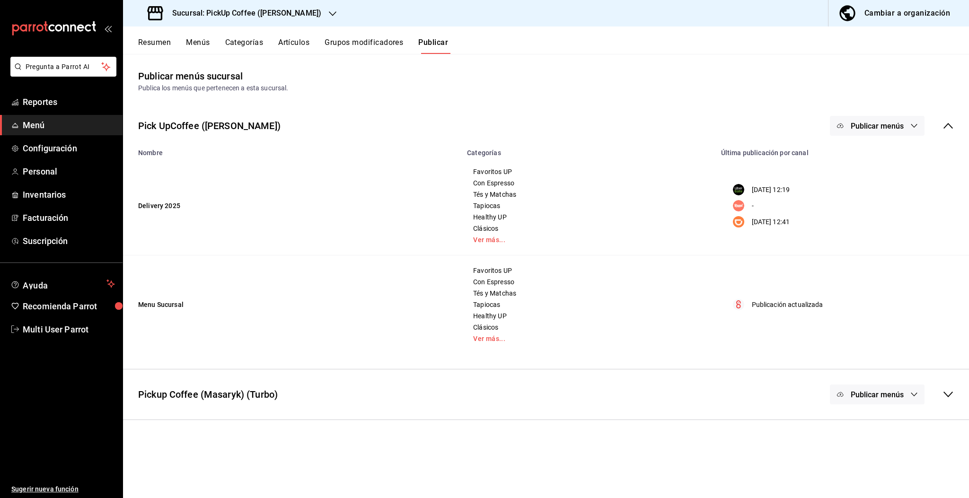
click at [847, 128] on button "Publicar menús" at bounding box center [877, 126] width 95 height 20
click at [888, 155] on span "Uber Eats" at bounding box center [890, 157] width 45 height 10
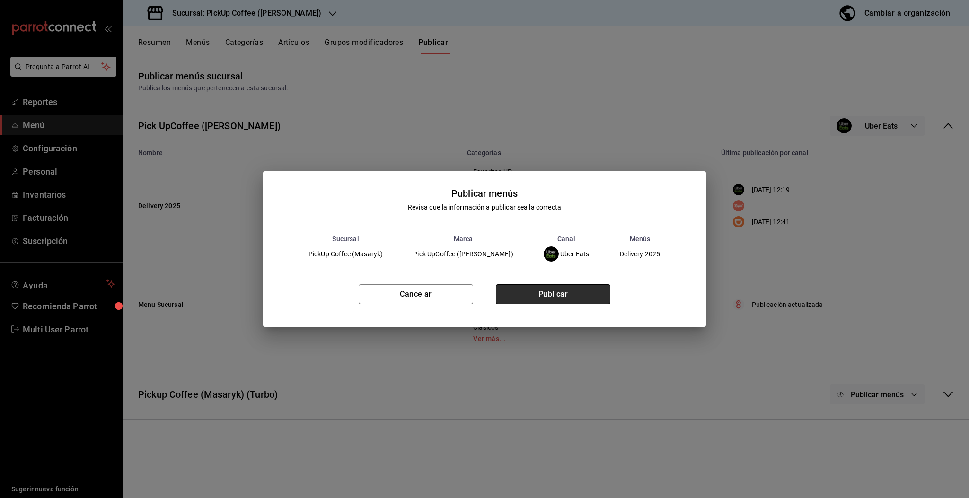
click at [558, 294] on button "Publicar" at bounding box center [553, 294] width 114 height 20
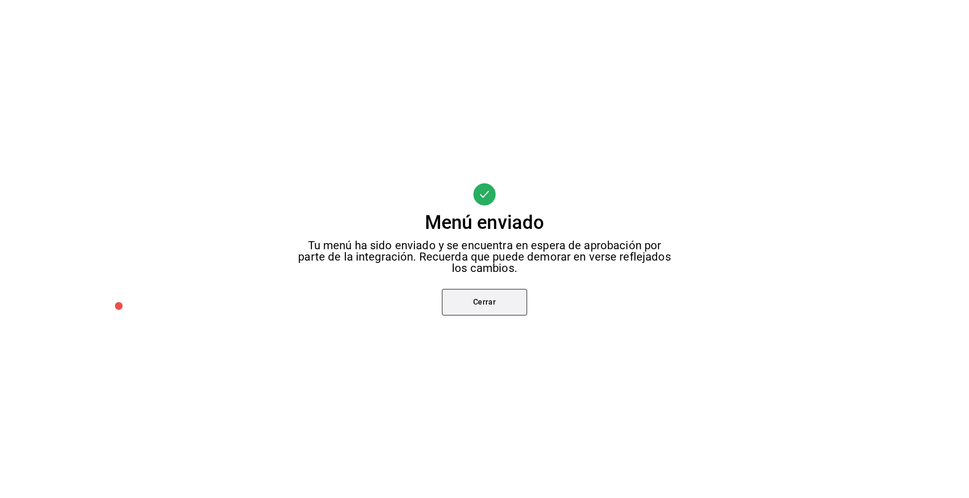
click at [460, 307] on button "Cerrar" at bounding box center [484, 302] width 85 height 26
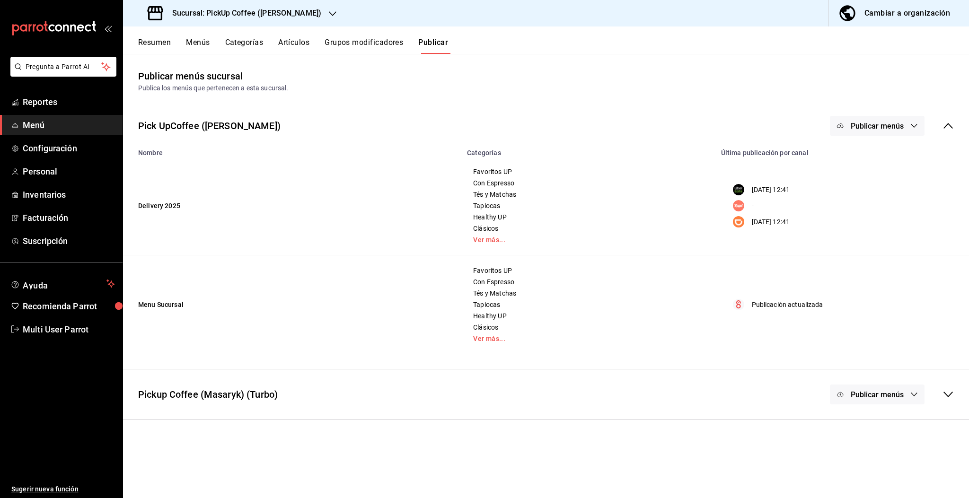
click at [467, 293] on td "Favoritos UP Con Espresso Tés y Matchas Tapiocas Healthy UP Clásicos Ver más..." at bounding box center [588, 304] width 254 height 99
click at [473, 293] on span "Tés y Matchas" at bounding box center [588, 293] width 230 height 7
